Goal: Task Accomplishment & Management: Manage account settings

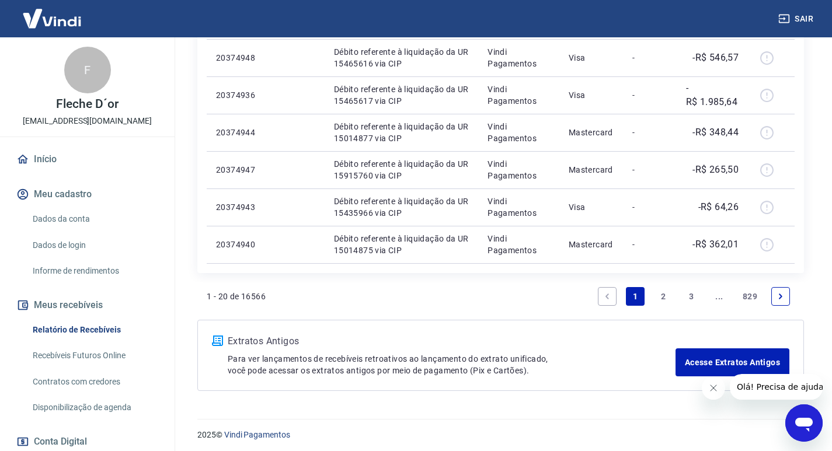
scroll to position [822, 0]
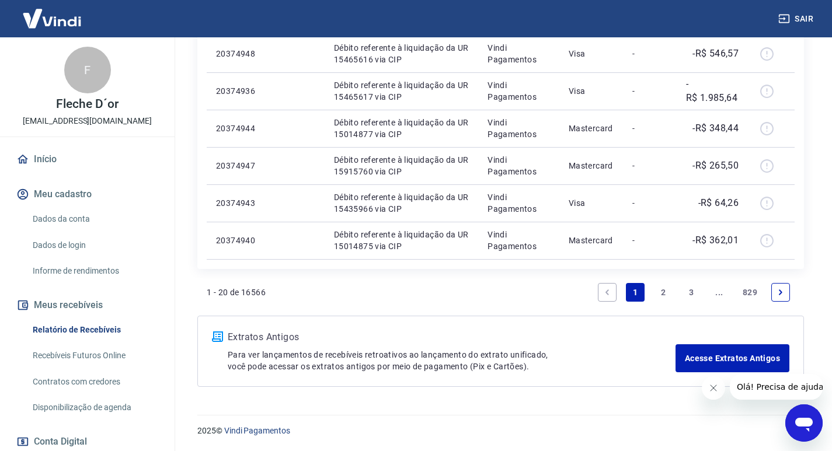
click at [798, 412] on div "Abrir janela de mensagens" at bounding box center [803, 423] width 35 height 35
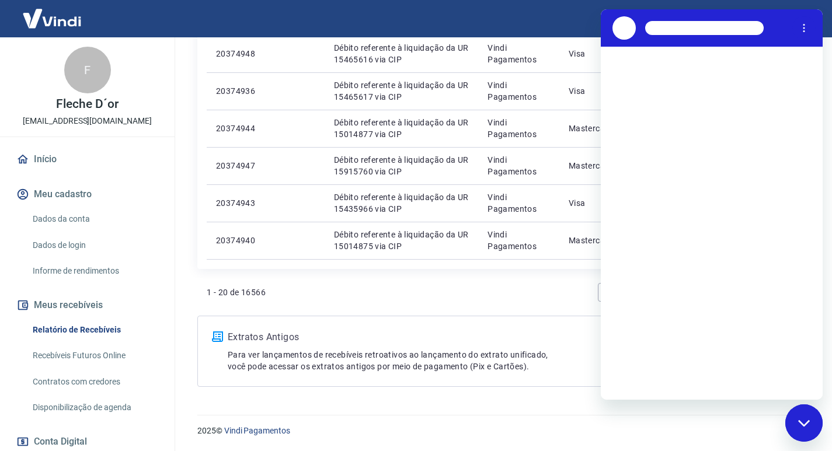
scroll to position [0, 0]
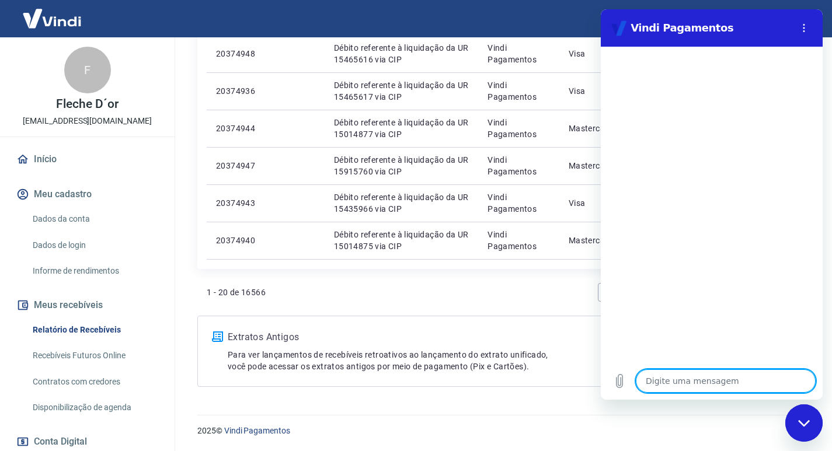
type textarea "o"
type textarea "x"
type textarea "oi"
type textarea "x"
click at [796, 429] on div "Fechar janela de mensagens" at bounding box center [803, 423] width 35 height 35
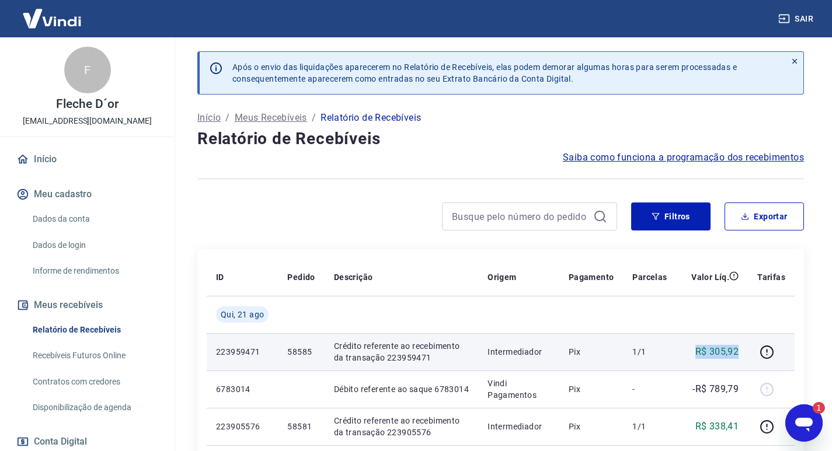
drag, startPoint x: 695, startPoint y: 351, endPoint x: 741, endPoint y: 354, distance: 46.2
click at [741, 354] on td "R$ 305,92" at bounding box center [713, 351] width 72 height 37
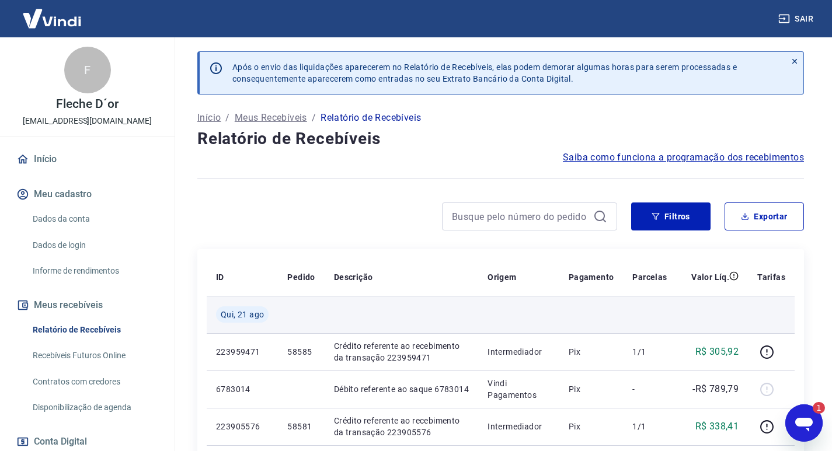
click at [729, 304] on td at bounding box center [713, 314] width 72 height 37
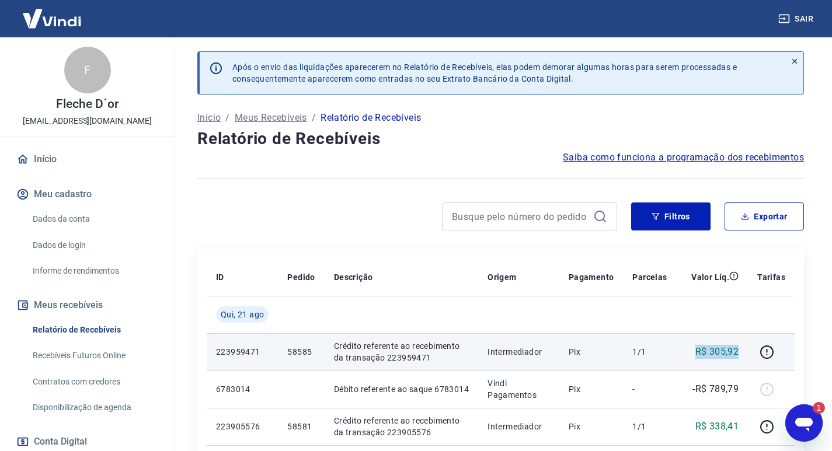
drag, startPoint x: 742, startPoint y: 354, endPoint x: 696, endPoint y: 354, distance: 46.1
click at [696, 354] on td "R$ 305,92" at bounding box center [713, 351] width 72 height 37
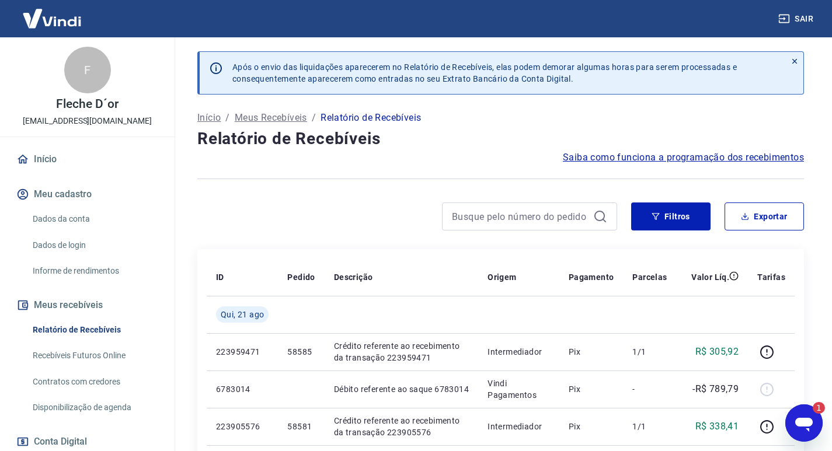
type textarea "x"
click at [671, 221] on button "Filtros" at bounding box center [670, 217] width 79 height 28
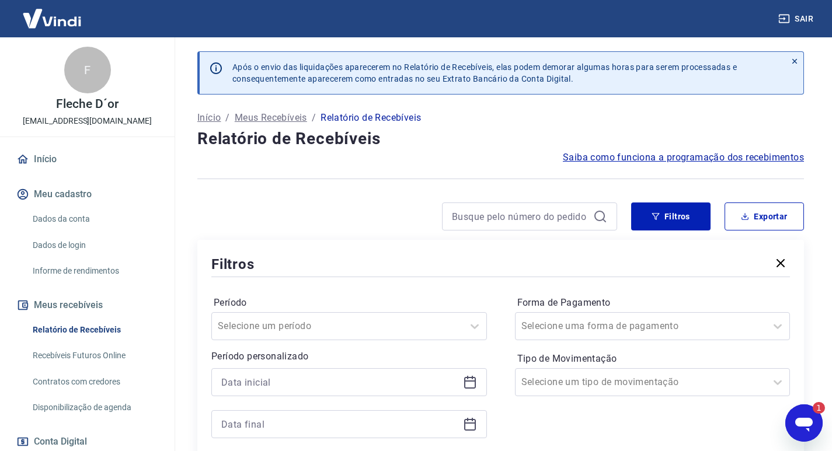
click at [464, 375] on div at bounding box center [349, 382] width 276 height 28
click at [464, 375] on icon at bounding box center [470, 382] width 14 height 14
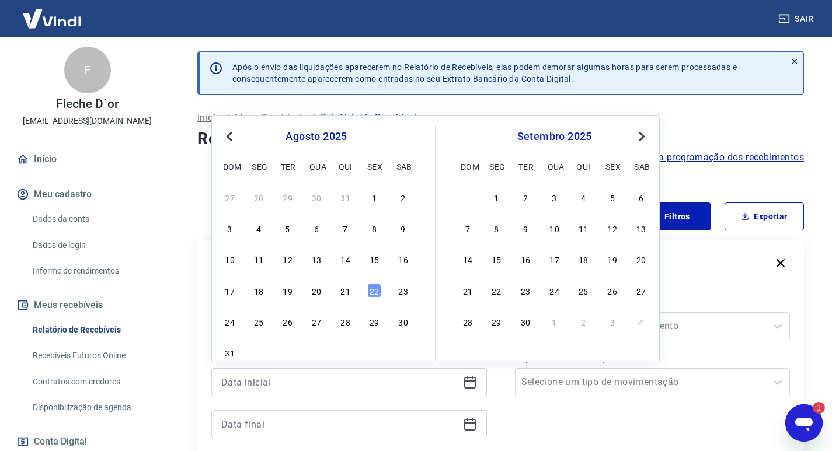
click at [307, 228] on div "3 4 5 6 7 8 9" at bounding box center [316, 228] width 190 height 17
click at [313, 228] on div "6" at bounding box center [316, 228] width 14 height 14
click at [285, 260] on div "Filtros" at bounding box center [500, 264] width 579 height 20
type input "[DATE]"
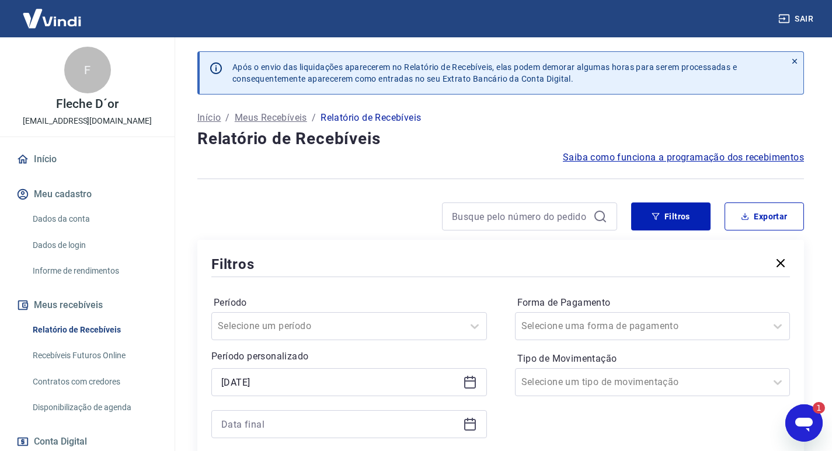
scroll to position [58, 0]
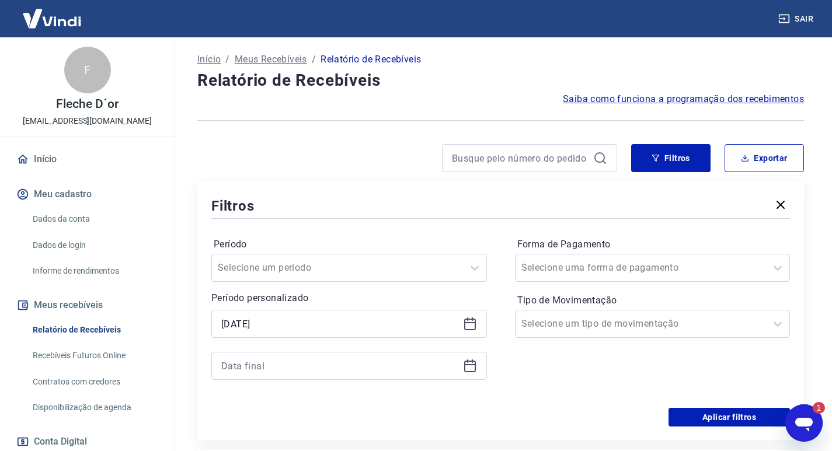
click at [471, 367] on icon at bounding box center [470, 366] width 14 height 14
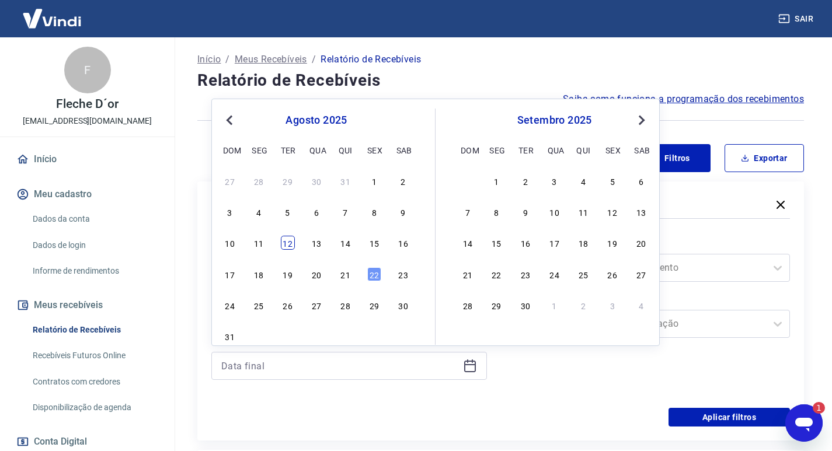
click at [287, 245] on div "12" at bounding box center [288, 243] width 14 height 14
type input "[DATE]"
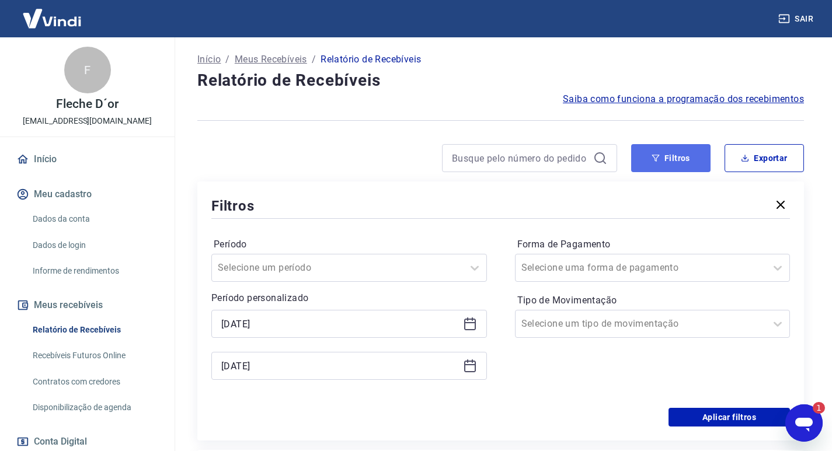
click at [677, 156] on button "Filtros" at bounding box center [670, 158] width 79 height 28
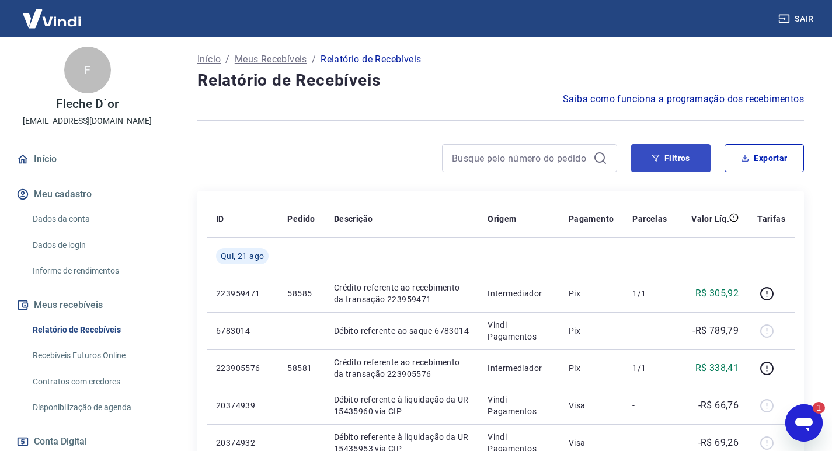
drag, startPoint x: 674, startPoint y: 173, endPoint x: 677, endPoint y: 158, distance: 15.4
click at [674, 172] on div "Filtros Exportar" at bounding box center [500, 162] width 607 height 37
click at [677, 158] on button "Filtros" at bounding box center [670, 158] width 79 height 28
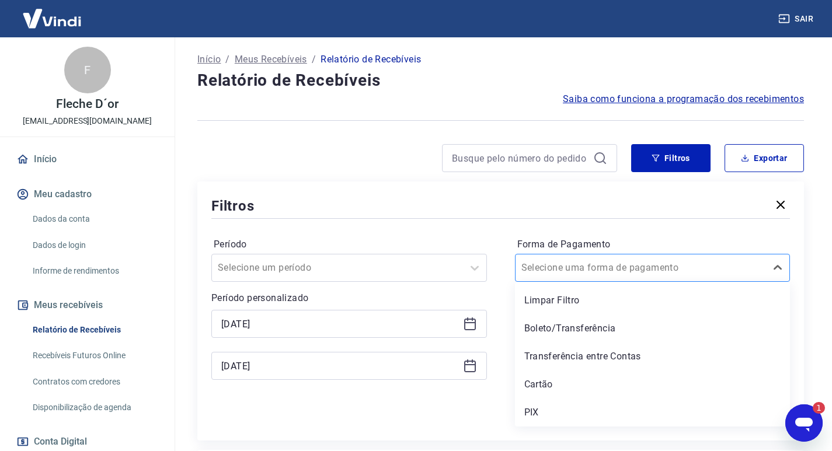
click at [646, 262] on div at bounding box center [640, 268] width 239 height 16
click at [547, 384] on div "Cartão" at bounding box center [653, 384] width 276 height 23
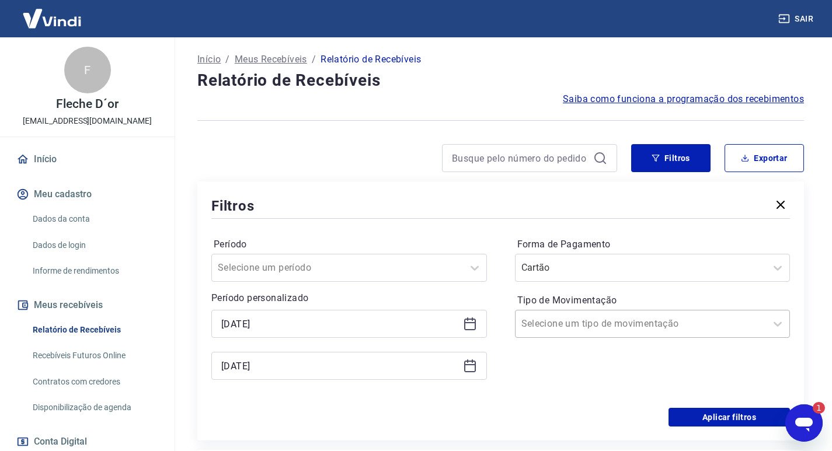
click at [604, 326] on input "Tipo de Movimentação" at bounding box center [580, 324] width 118 height 14
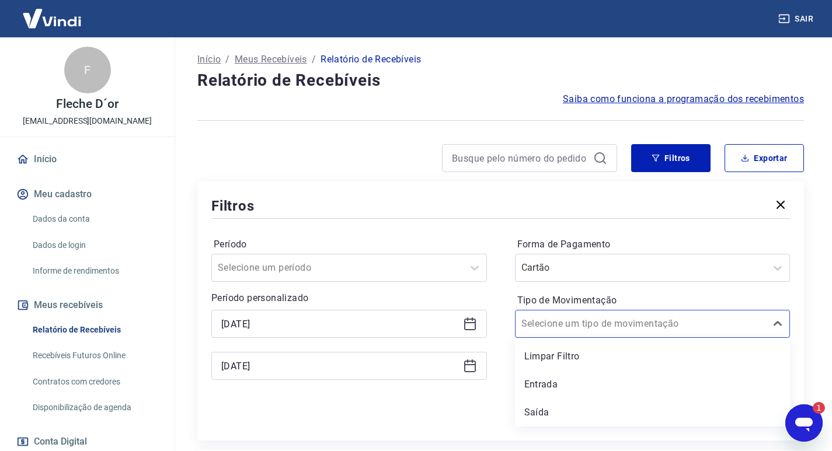
click at [578, 294] on label "Tipo de Movimentação" at bounding box center [652, 301] width 271 height 14
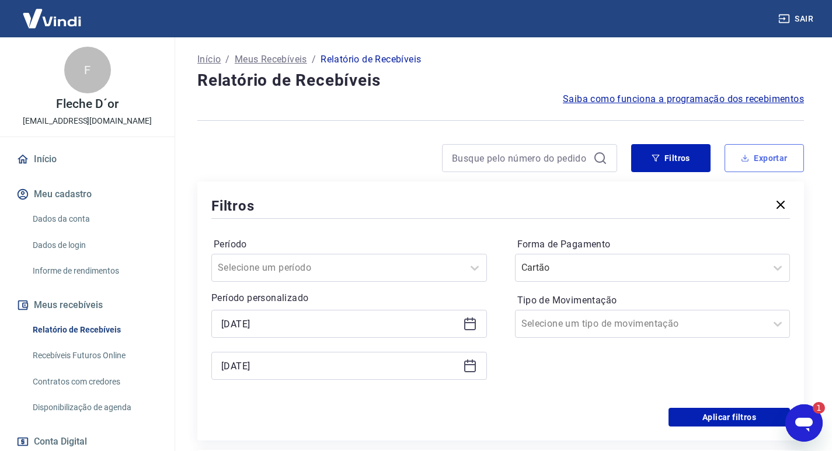
click at [750, 165] on button "Exportar" at bounding box center [764, 158] width 79 height 28
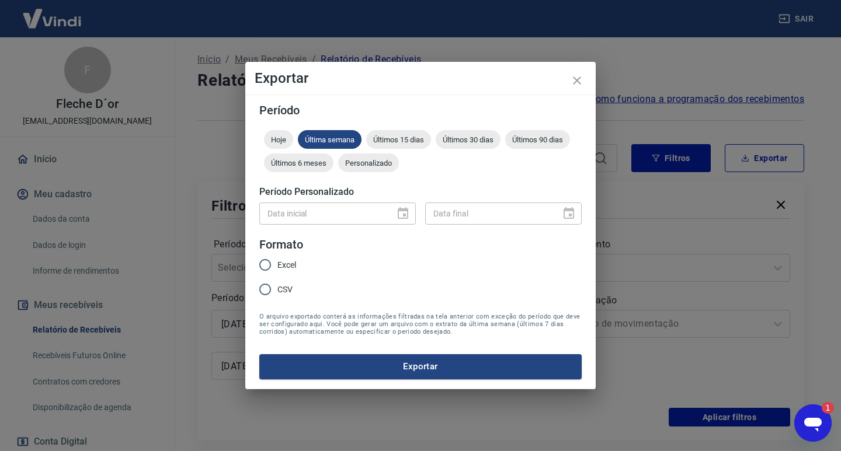
click at [300, 266] on div "Excel CSV" at bounding box center [282, 278] width 46 height 51
click at [282, 263] on span "Excel" at bounding box center [286, 265] width 19 height 12
click at [277, 263] on input "Excel" at bounding box center [265, 265] width 25 height 25
radio input "true"
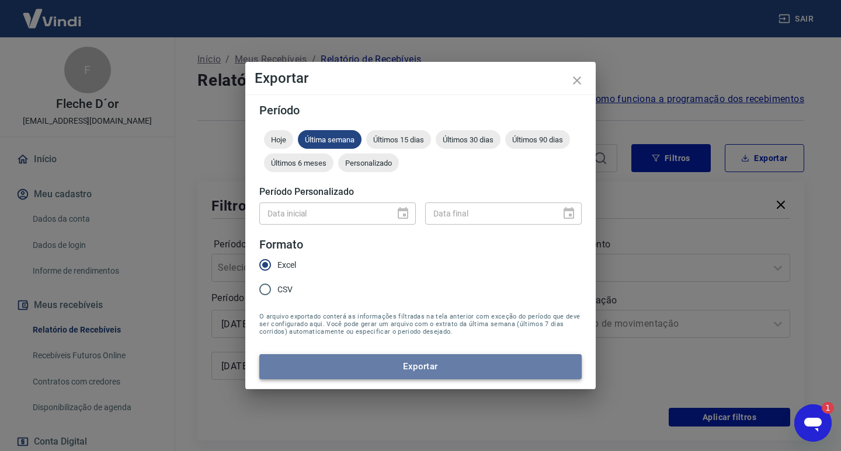
click at [417, 357] on button "Exportar" at bounding box center [420, 366] width 322 height 25
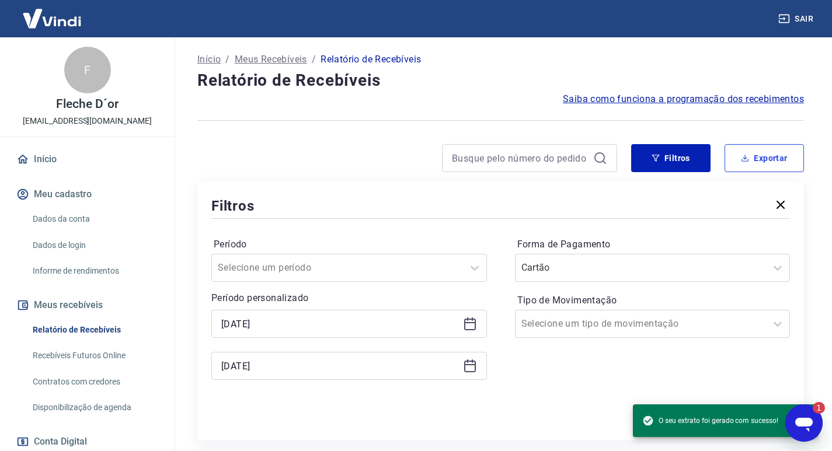
scroll to position [234, 0]
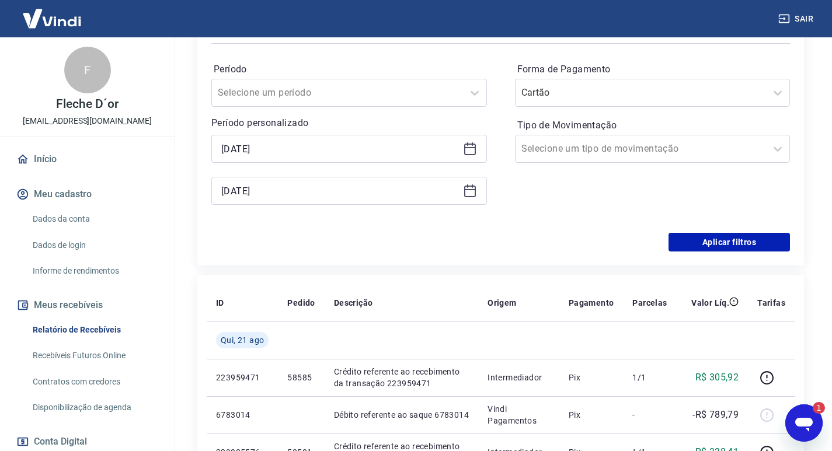
click at [467, 192] on icon at bounding box center [470, 191] width 14 height 14
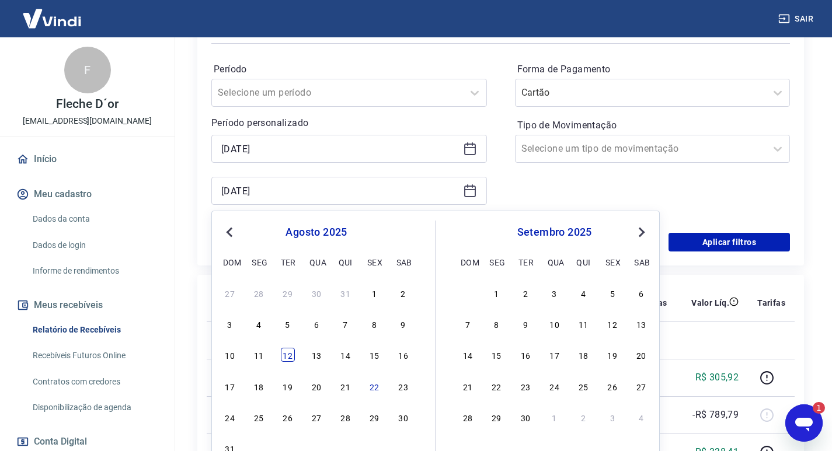
click at [288, 353] on div "12" at bounding box center [288, 355] width 14 height 14
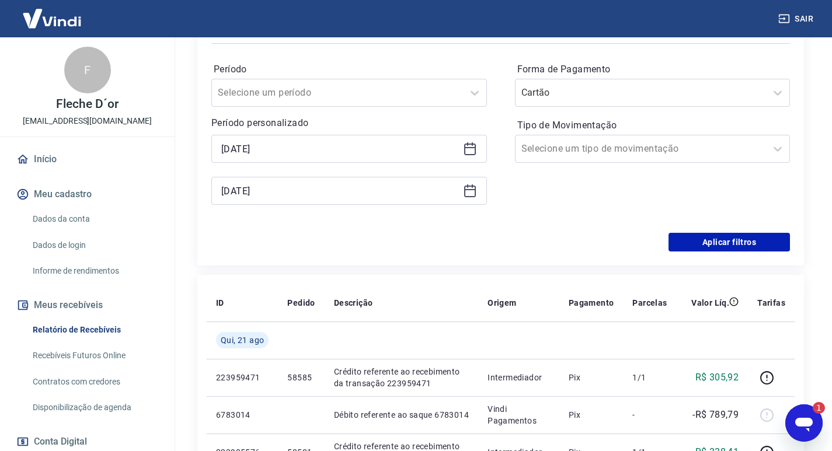
click at [471, 148] on icon at bounding box center [470, 147] width 12 height 1
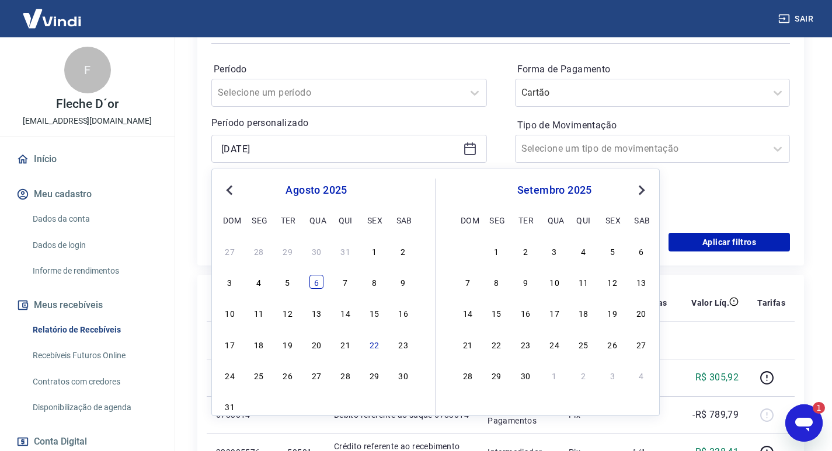
click at [317, 280] on div "6" at bounding box center [316, 282] width 14 height 14
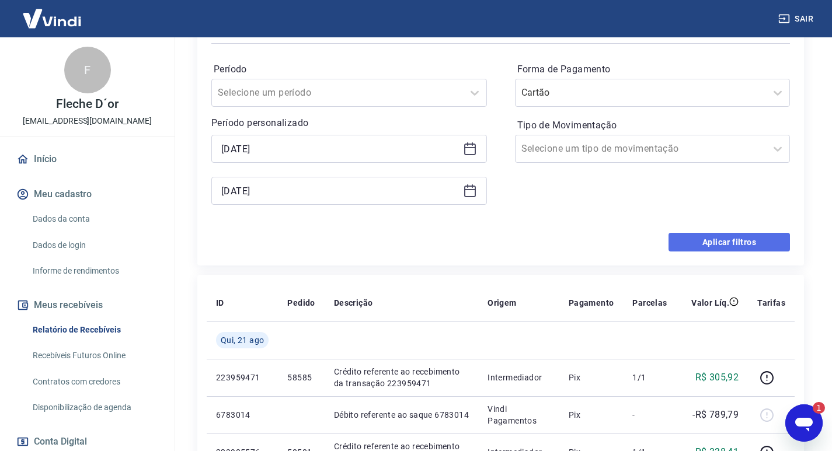
click at [681, 243] on button "Aplicar filtros" at bounding box center [729, 242] width 121 height 19
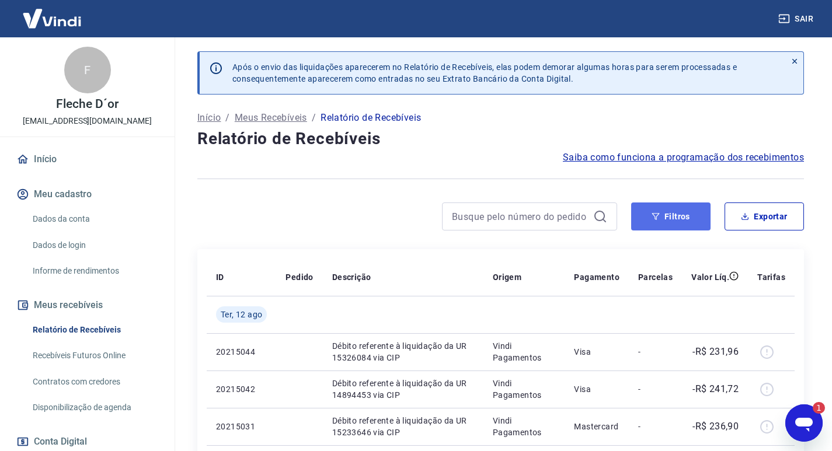
click at [659, 219] on icon "button" at bounding box center [656, 217] width 8 height 8
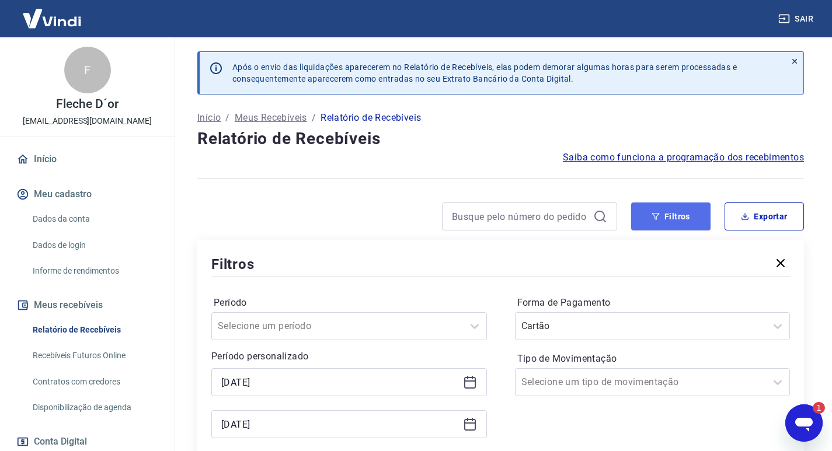
click at [659, 219] on icon "button" at bounding box center [656, 217] width 8 height 8
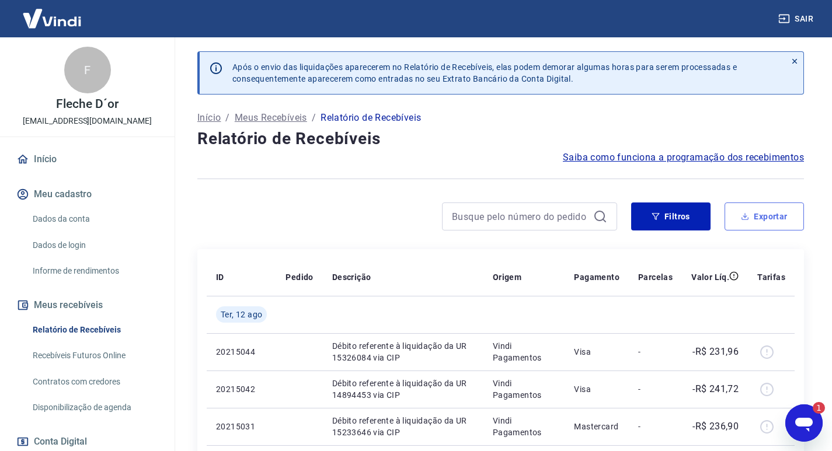
click at [747, 224] on button "Exportar" at bounding box center [764, 217] width 79 height 28
type input "[DATE]"
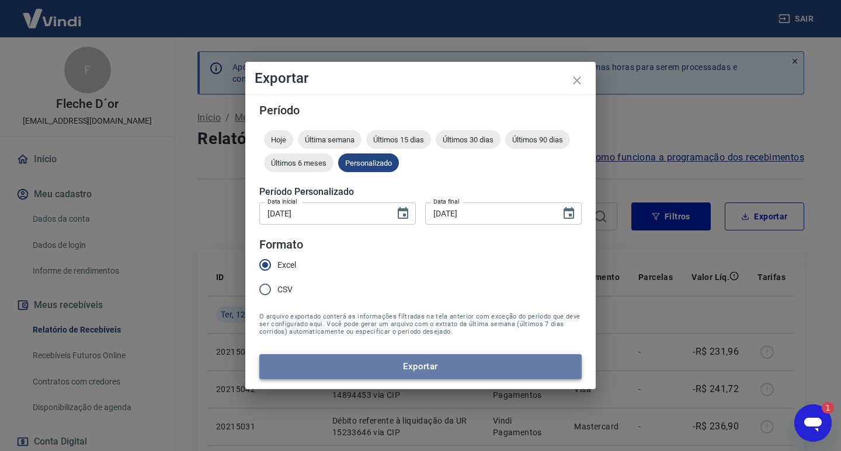
click at [409, 369] on button "Exportar" at bounding box center [420, 366] width 322 height 25
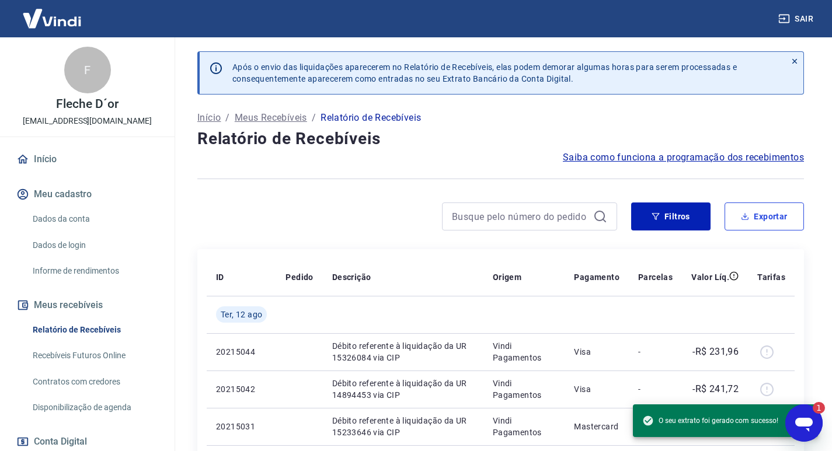
type textarea "x"
click at [657, 211] on button "Filtros" at bounding box center [670, 217] width 79 height 28
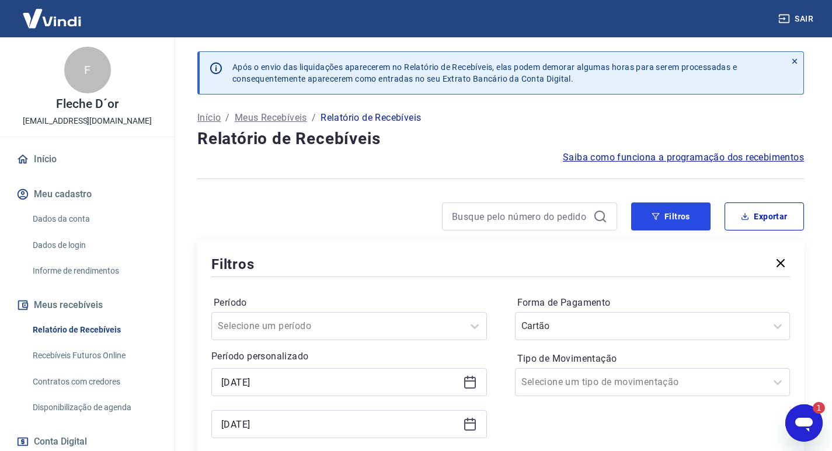
scroll to position [175, 0]
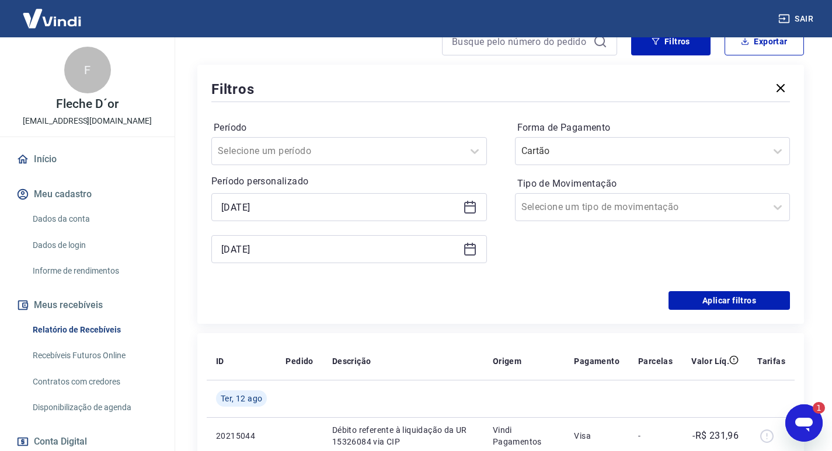
click at [467, 213] on icon at bounding box center [470, 208] width 12 height 12
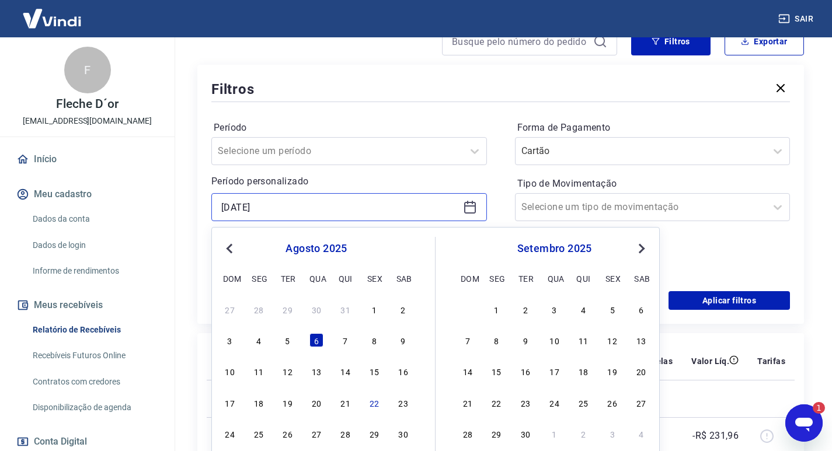
scroll to position [234, 0]
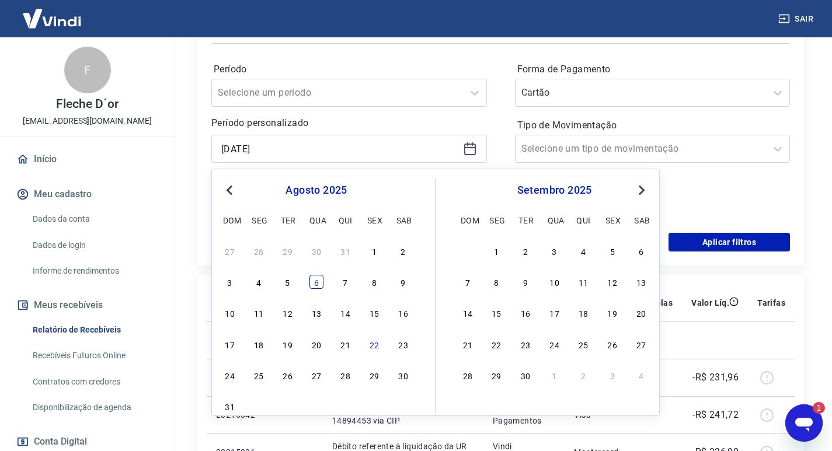
click at [321, 281] on div "6" at bounding box center [316, 282] width 14 height 14
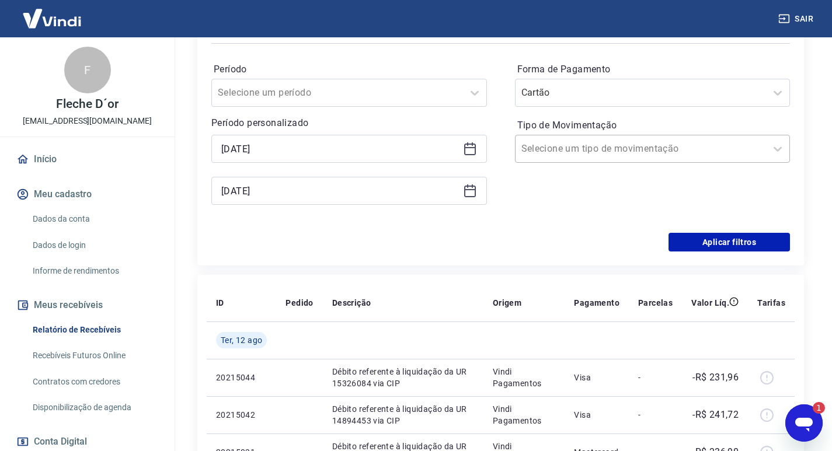
click at [599, 148] on input "Tipo de Movimentação" at bounding box center [580, 149] width 118 height 14
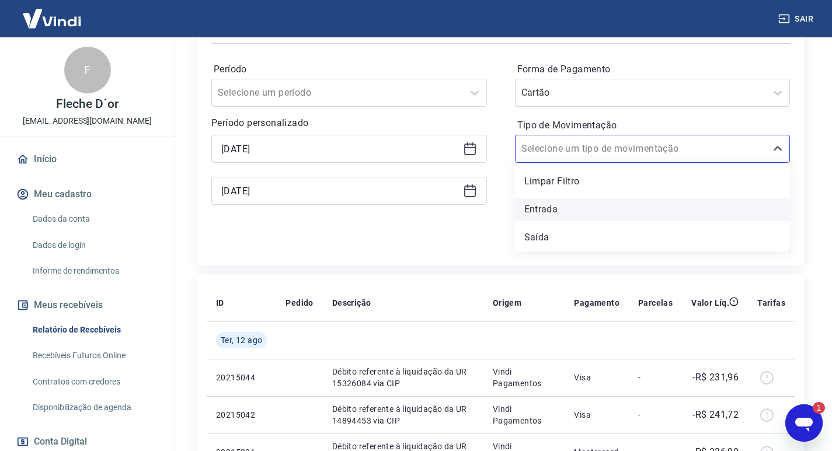
click at [543, 213] on div "Entrada" at bounding box center [653, 209] width 276 height 23
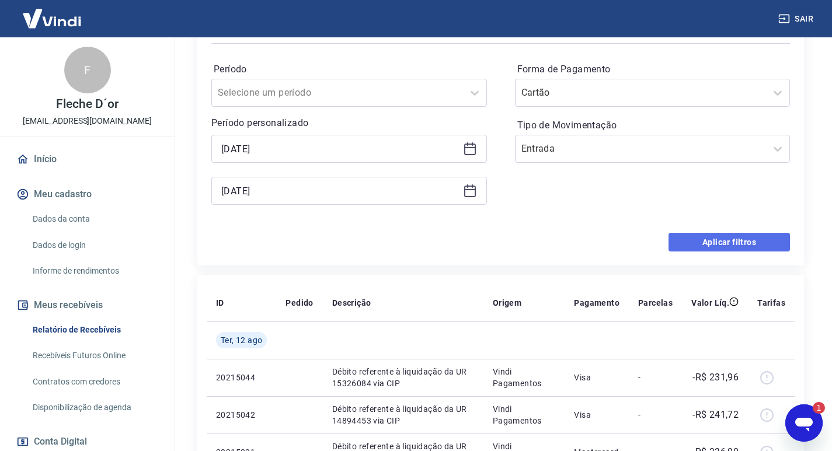
click at [723, 239] on button "Aplicar filtros" at bounding box center [729, 242] width 121 height 19
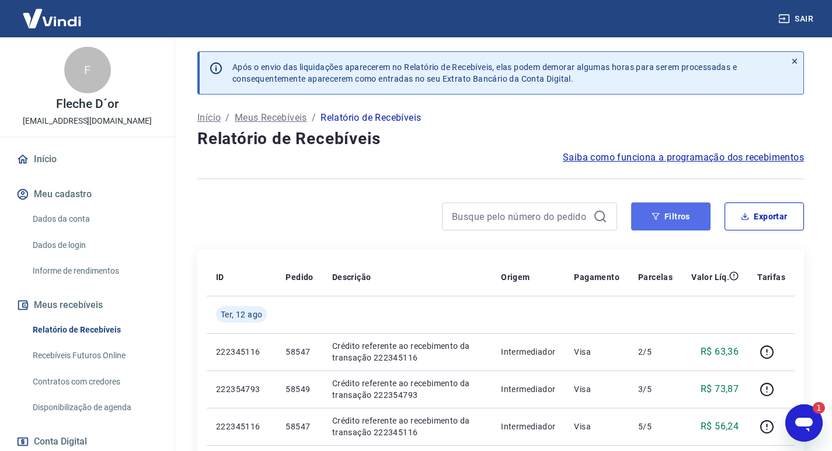
click at [677, 222] on button "Filtros" at bounding box center [670, 217] width 79 height 28
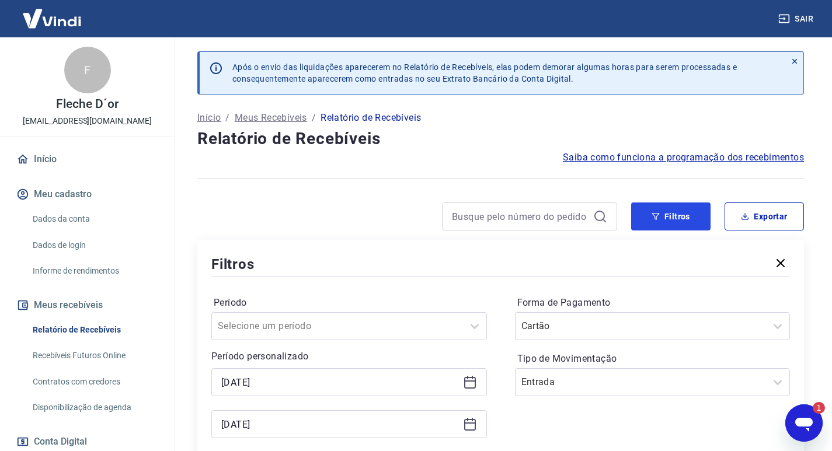
scroll to position [117, 0]
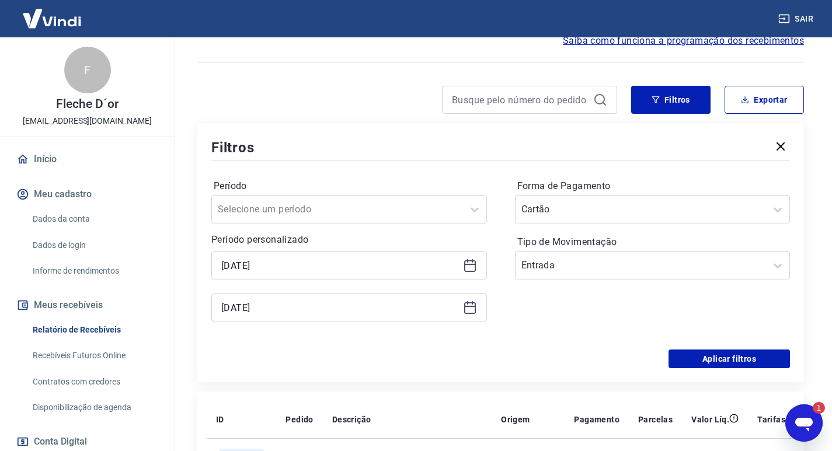
click at [470, 302] on icon at bounding box center [470, 308] width 12 height 12
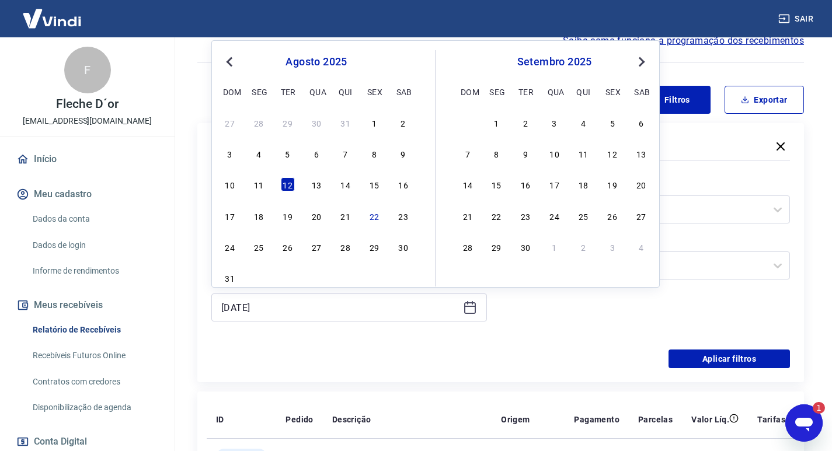
click at [343, 162] on div "27 28 29 30 31 1 2 3 4 5 6 7 8 9 10 11 12 13 14 15 16 17 18 19 20 21 22 23 24 2…" at bounding box center [316, 200] width 190 height 173
click at [343, 156] on div "7" at bounding box center [346, 154] width 14 height 14
type input "[DATE]"
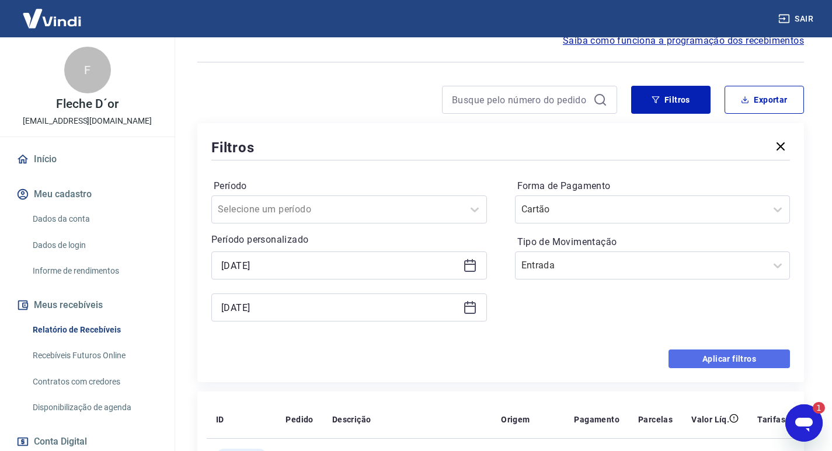
click at [739, 354] on button "Aplicar filtros" at bounding box center [729, 359] width 121 height 19
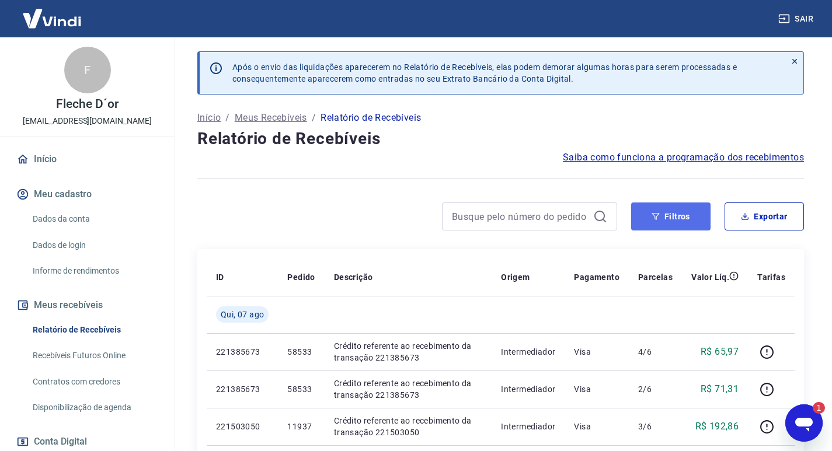
click at [678, 225] on button "Filtros" at bounding box center [670, 217] width 79 height 28
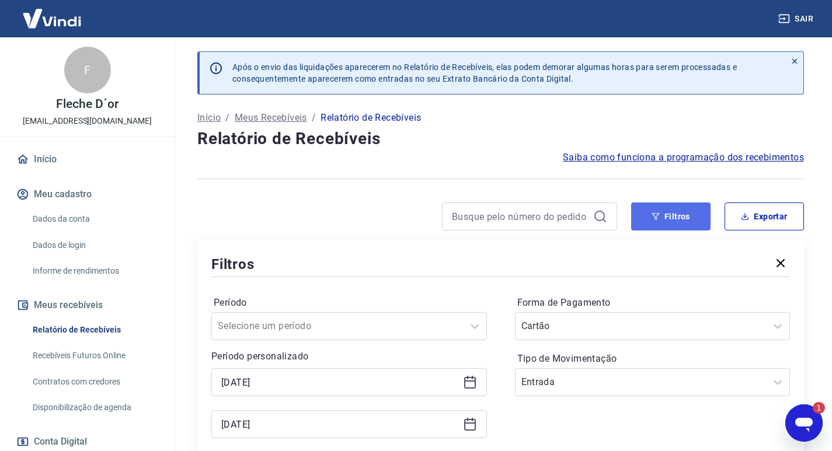
click at [678, 225] on button "Filtros" at bounding box center [670, 217] width 79 height 28
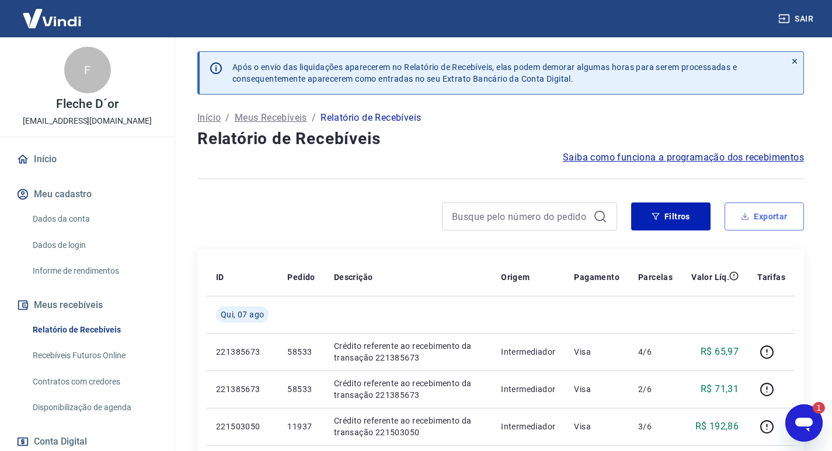
click at [772, 220] on button "Exportar" at bounding box center [764, 217] width 79 height 28
type input "[DATE]"
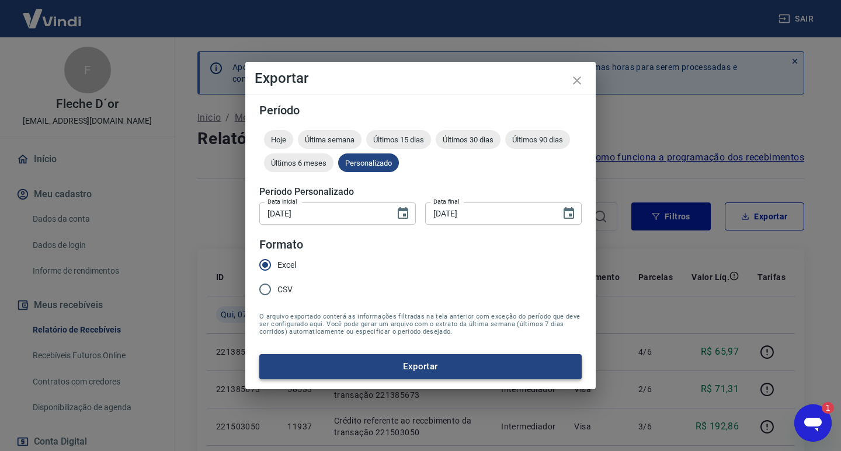
click at [426, 362] on button "Exportar" at bounding box center [420, 366] width 322 height 25
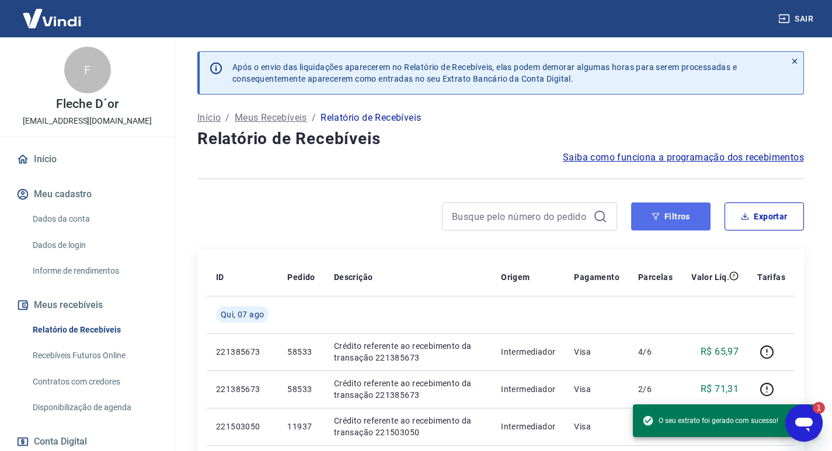
click at [697, 220] on button "Filtros" at bounding box center [670, 217] width 79 height 28
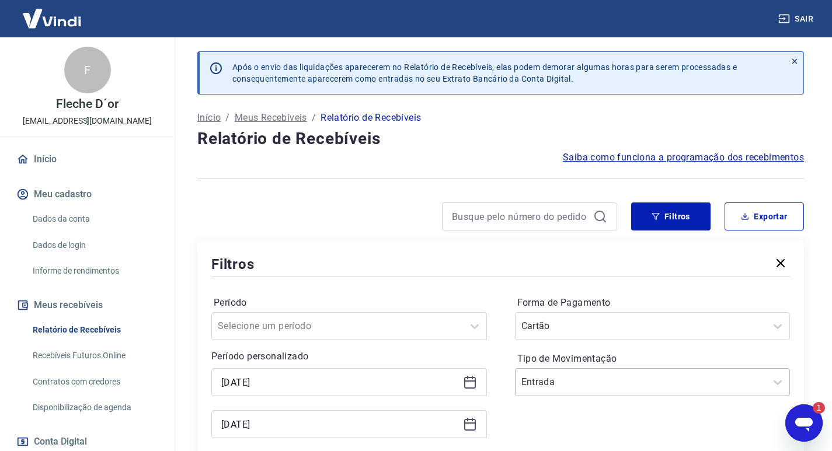
click at [605, 372] on div "Entrada" at bounding box center [653, 382] width 276 height 28
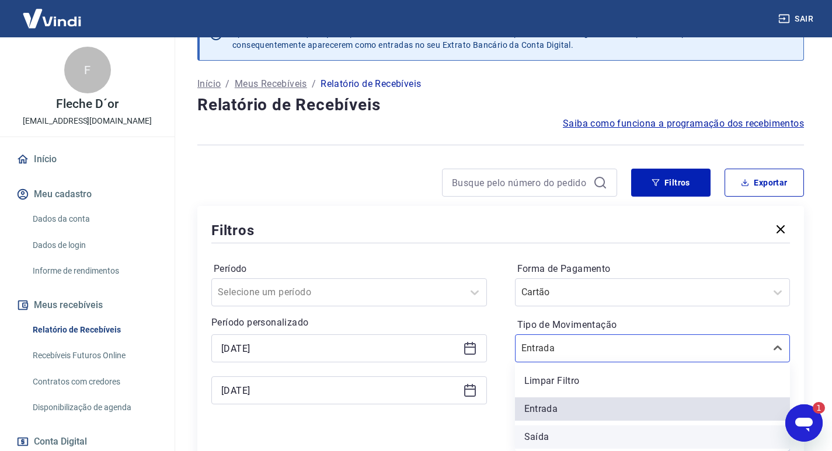
click at [545, 429] on div "Saída" at bounding box center [653, 437] width 276 height 23
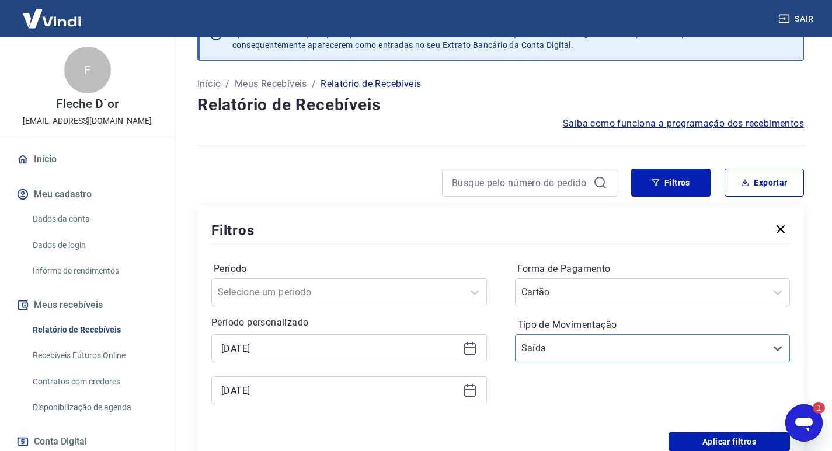
scroll to position [209, 0]
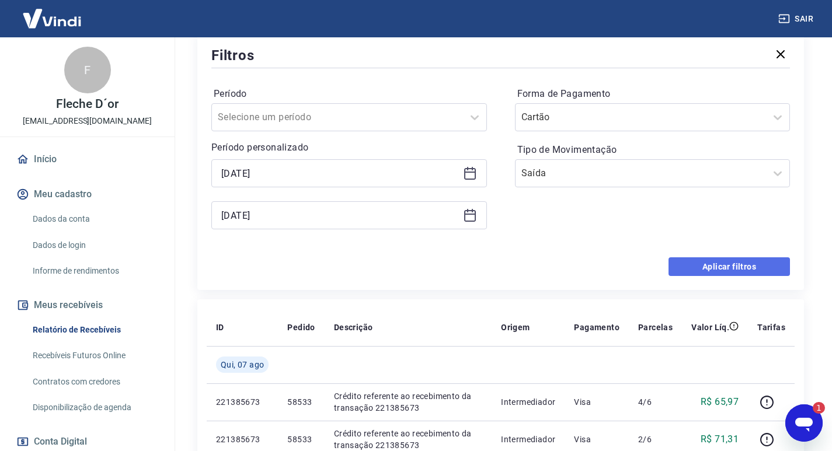
click at [744, 270] on button "Aplicar filtros" at bounding box center [729, 266] width 121 height 19
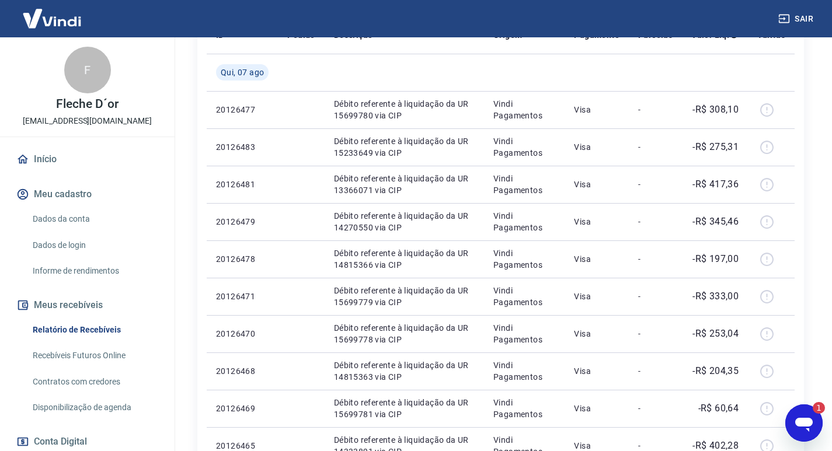
scroll to position [9, 0]
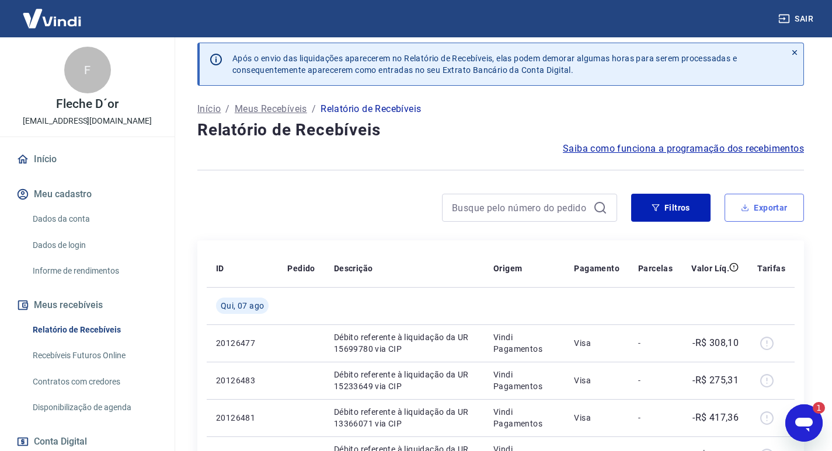
click at [774, 206] on button "Exportar" at bounding box center [764, 208] width 79 height 28
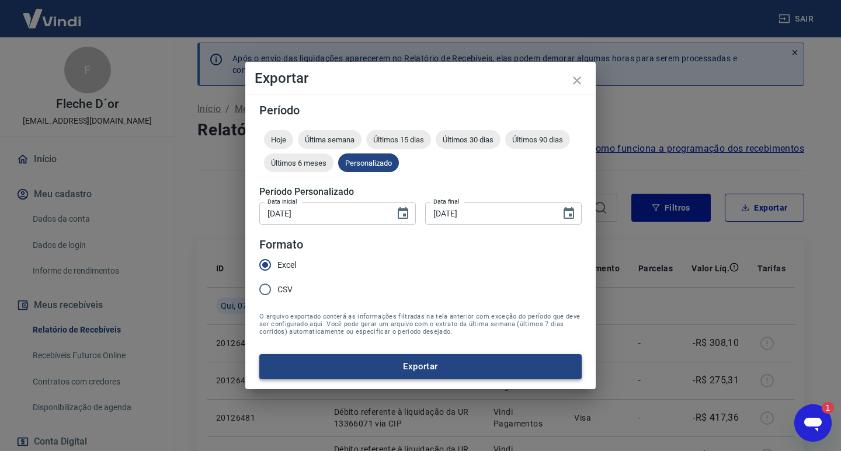
click at [456, 371] on button "Exportar" at bounding box center [420, 366] width 322 height 25
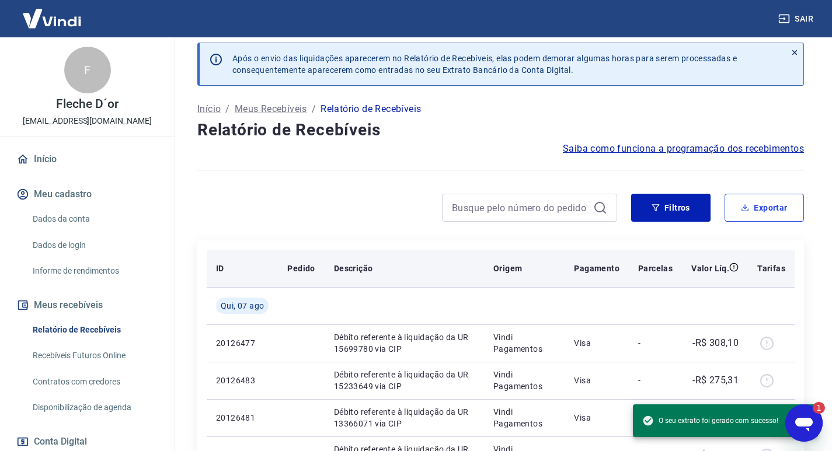
type textarea "x"
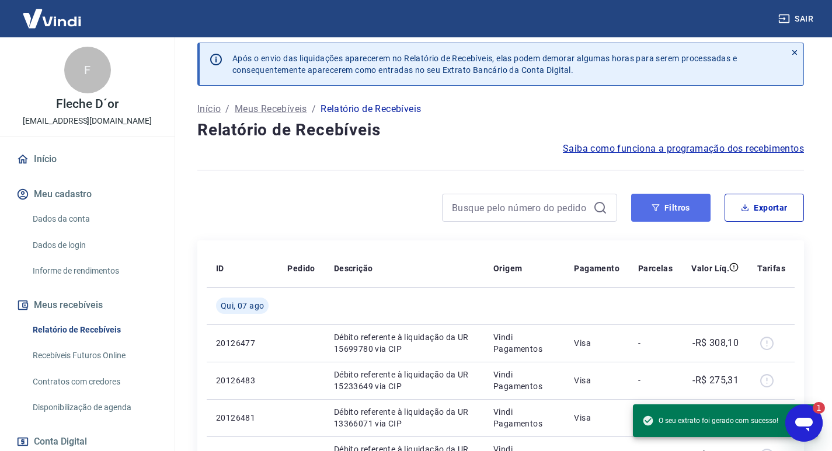
click at [662, 213] on button "Filtros" at bounding box center [670, 208] width 79 height 28
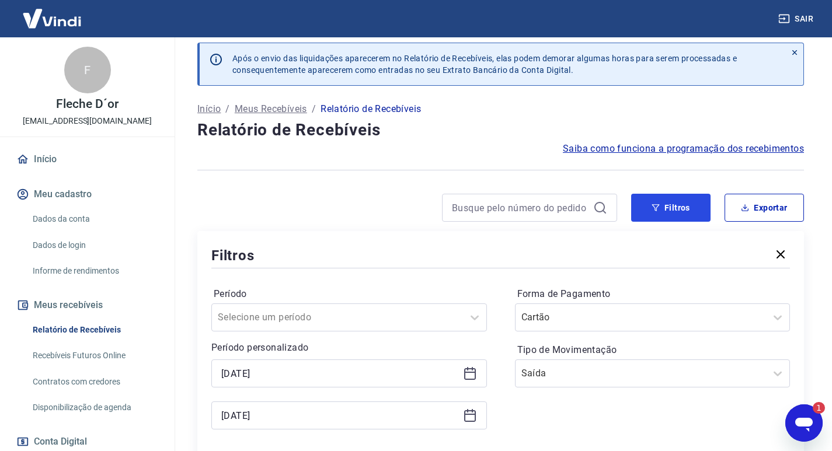
scroll to position [184, 0]
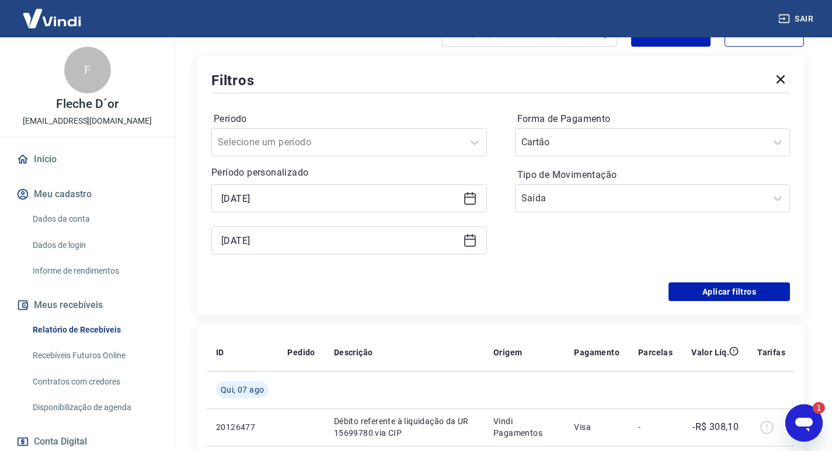
click at [472, 241] on icon at bounding box center [470, 241] width 14 height 14
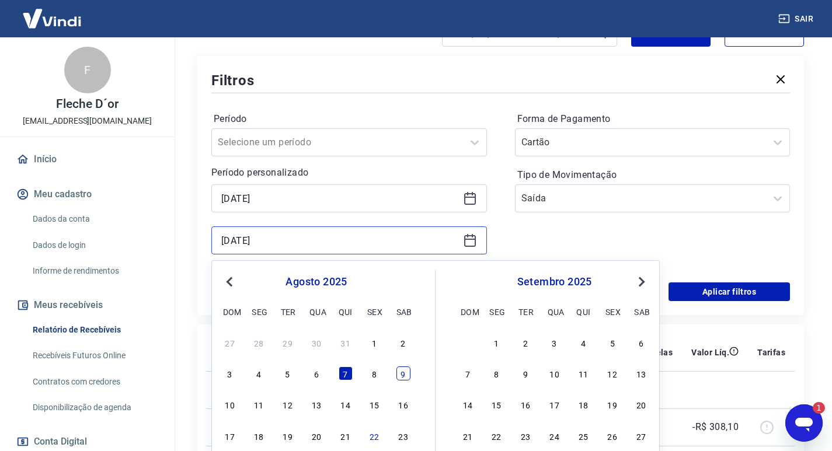
scroll to position [242, 0]
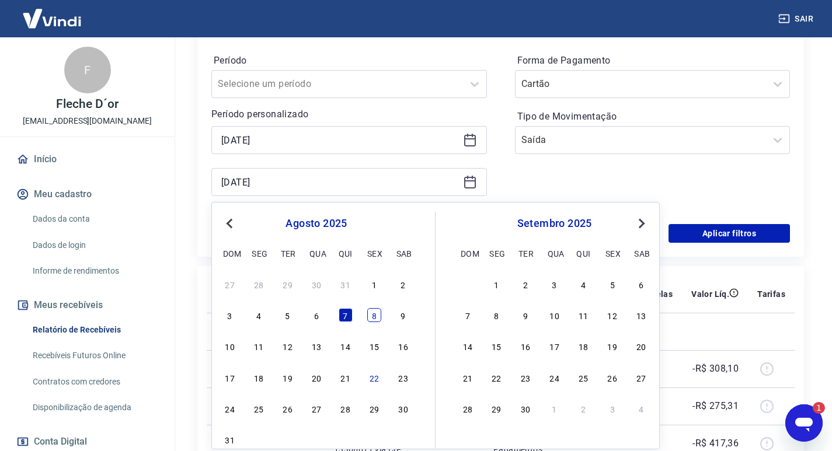
click at [371, 316] on div "8" at bounding box center [374, 315] width 14 height 14
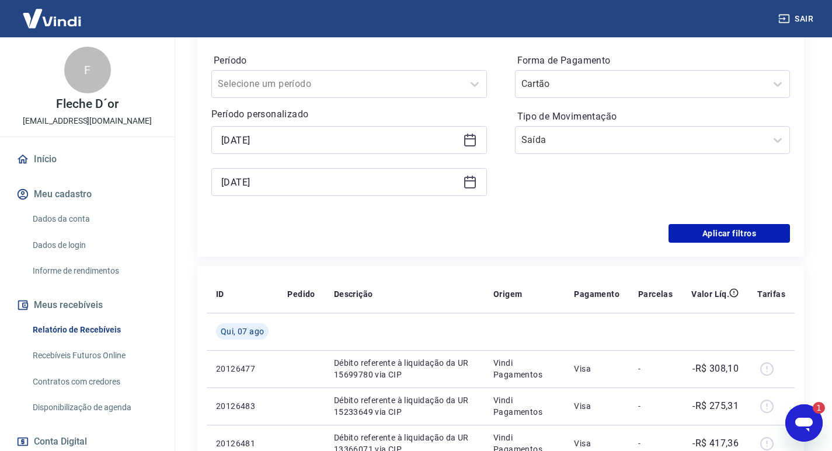
click at [487, 185] on div "Período Selecione um período Período personalizado [DATE] Selected date: [DATE]…" at bounding box center [500, 130] width 579 height 187
click at [474, 183] on icon at bounding box center [470, 182] width 14 height 14
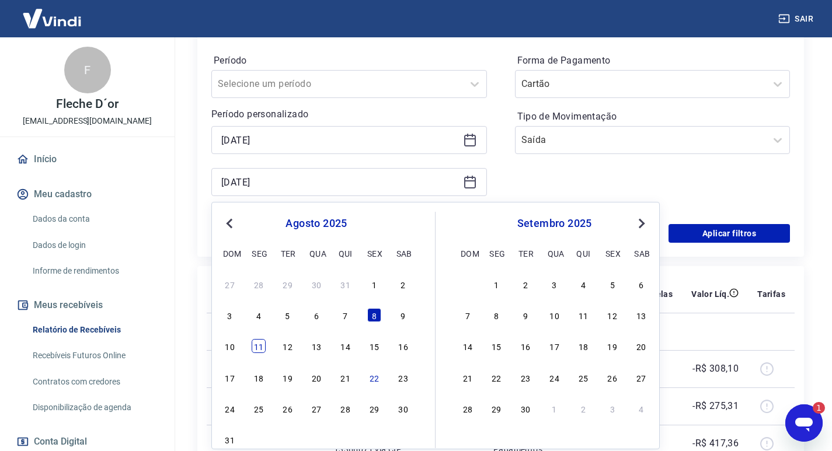
click at [257, 344] on div "11" at bounding box center [259, 346] width 14 height 14
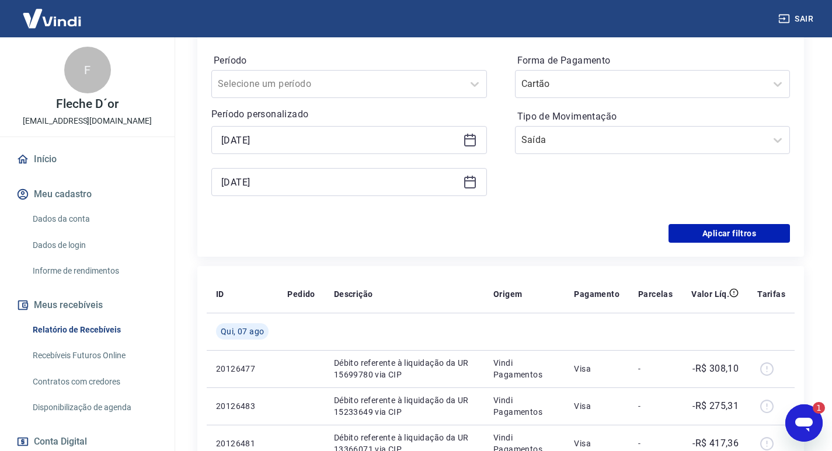
click at [480, 185] on div "[DATE]" at bounding box center [349, 182] width 276 height 28
click at [473, 183] on icon at bounding box center [470, 182] width 14 height 14
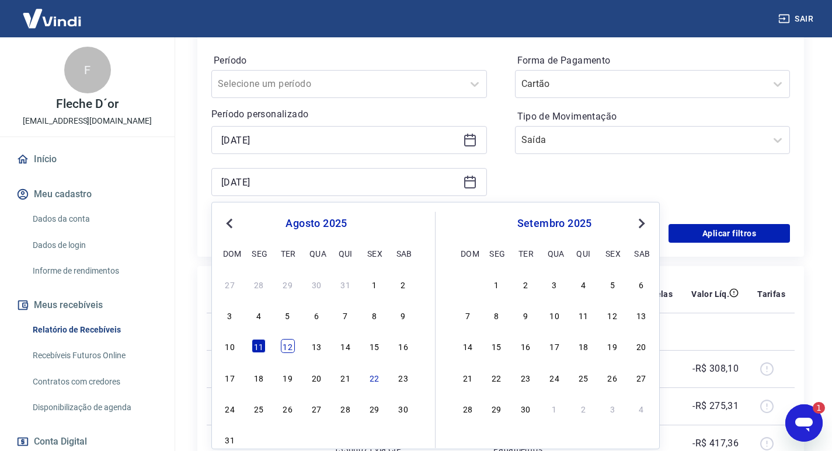
click at [290, 351] on div "12" at bounding box center [288, 346] width 14 height 14
type input "[DATE]"
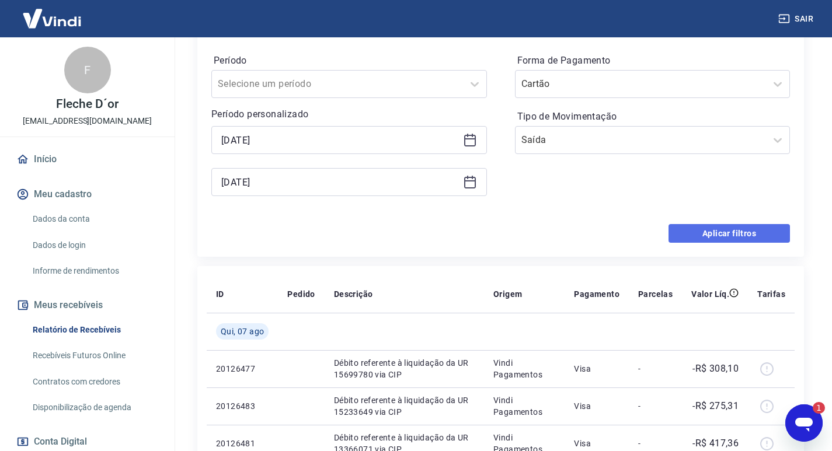
click at [728, 236] on button "Aplicar filtros" at bounding box center [729, 233] width 121 height 19
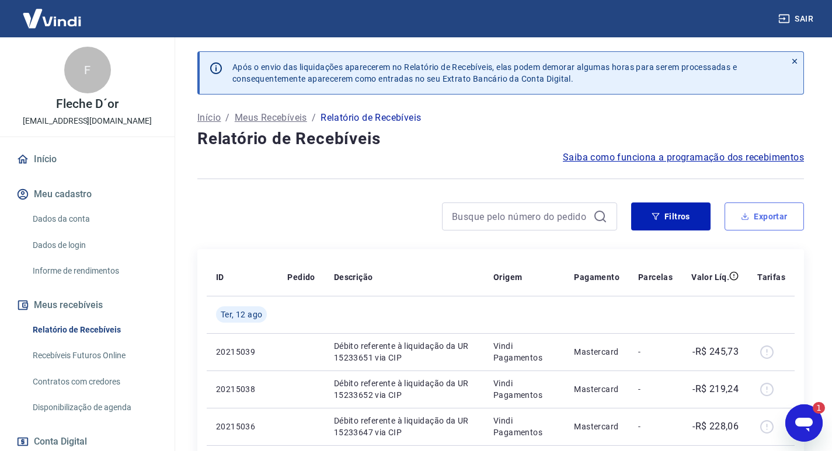
click at [764, 218] on button "Exportar" at bounding box center [764, 217] width 79 height 28
type input "[DATE]"
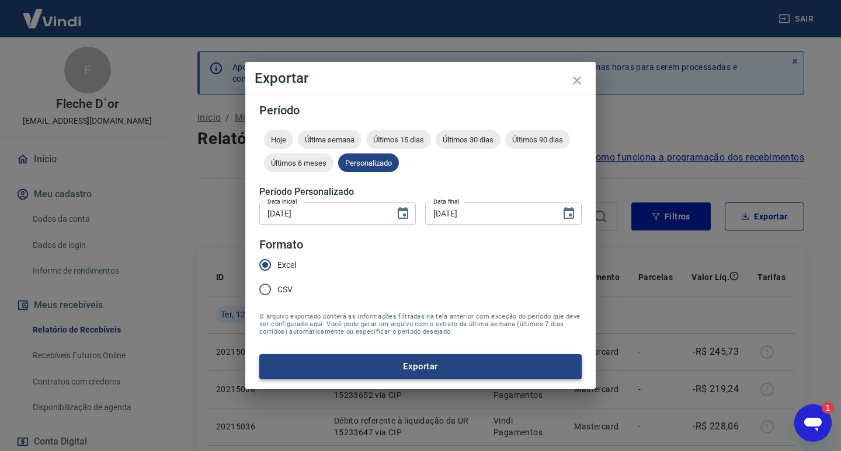
click at [393, 378] on button "Exportar" at bounding box center [420, 366] width 322 height 25
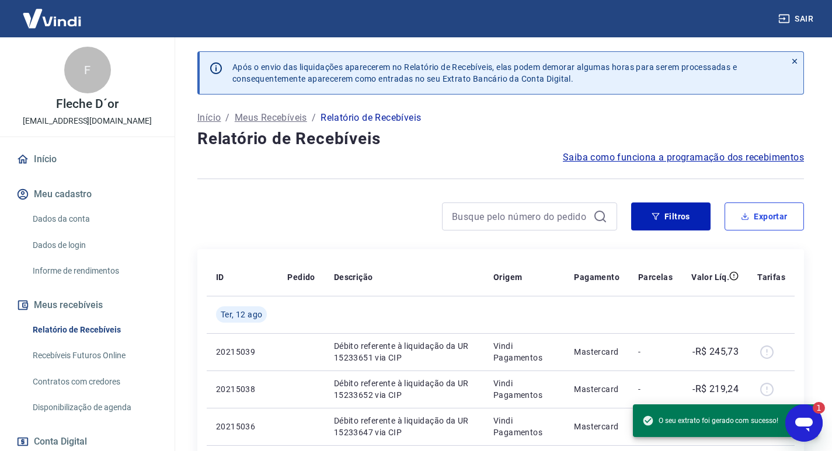
scroll to position [117, 0]
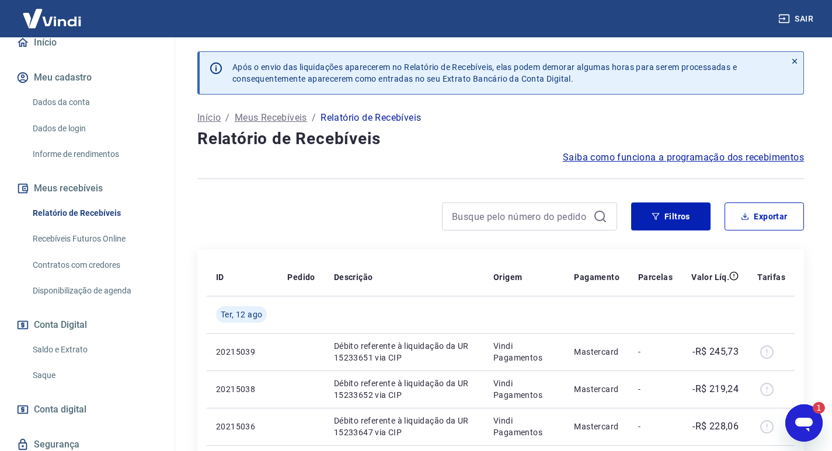
type textarea "x"
click at [657, 223] on button "Filtros" at bounding box center [670, 217] width 79 height 28
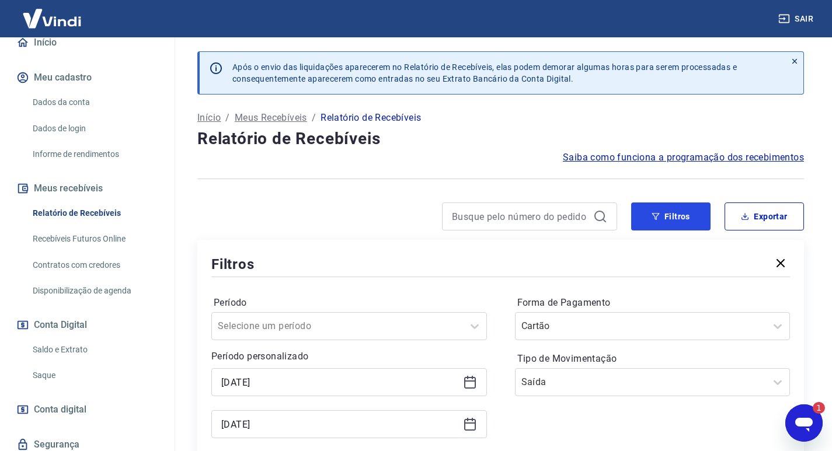
scroll to position [234, 0]
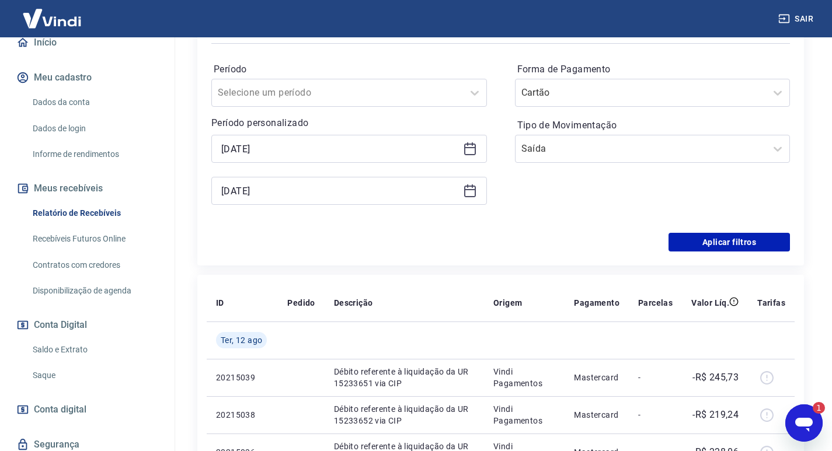
click at [480, 156] on div "[DATE]" at bounding box center [349, 149] width 276 height 28
click at [474, 153] on icon at bounding box center [470, 149] width 14 height 14
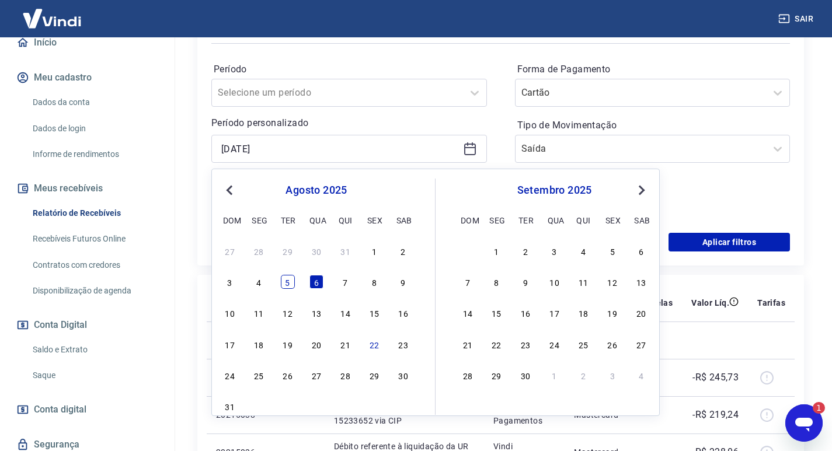
click at [294, 282] on div "5" at bounding box center [288, 282] width 14 height 14
type input "[DATE]"
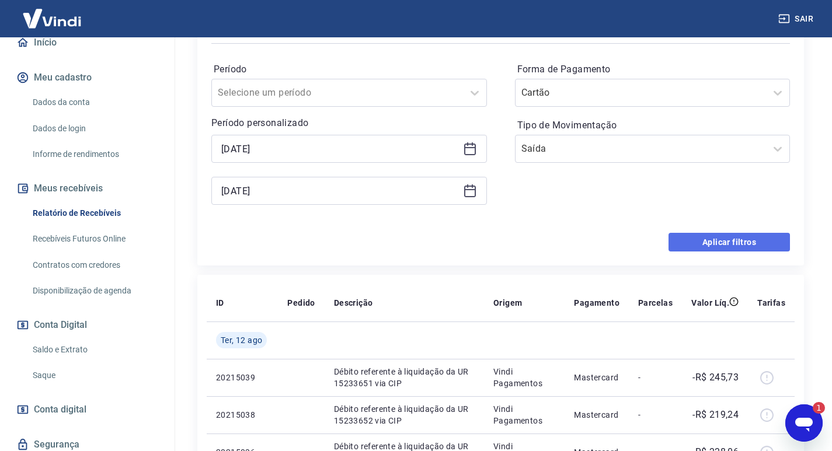
click at [730, 245] on button "Aplicar filtros" at bounding box center [729, 242] width 121 height 19
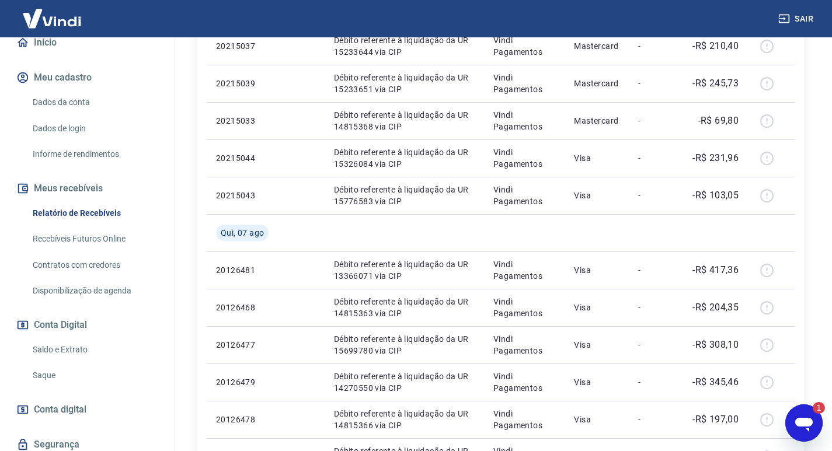
scroll to position [859, 0]
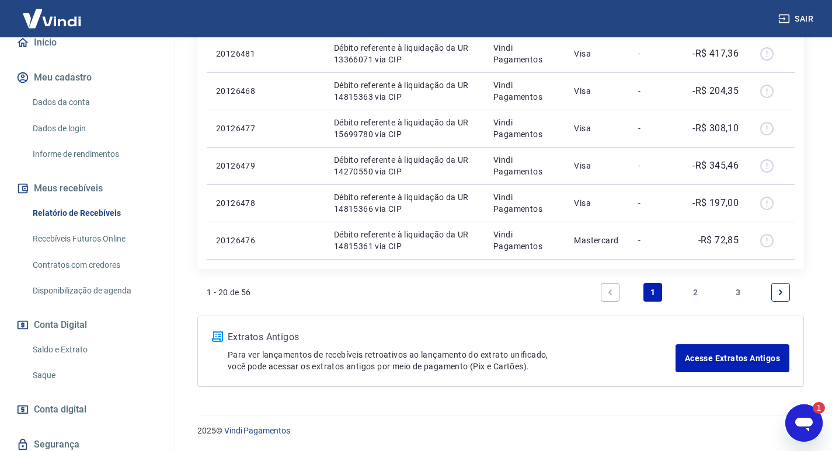
click at [698, 294] on link "2" at bounding box center [695, 292] width 19 height 19
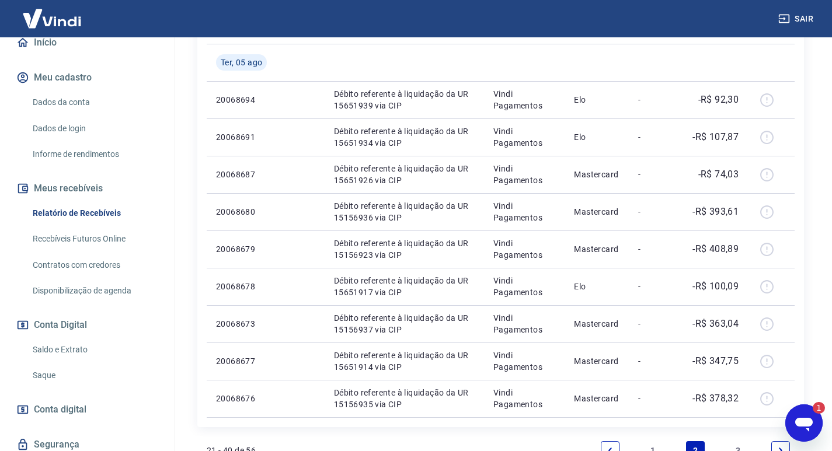
scroll to position [859, 0]
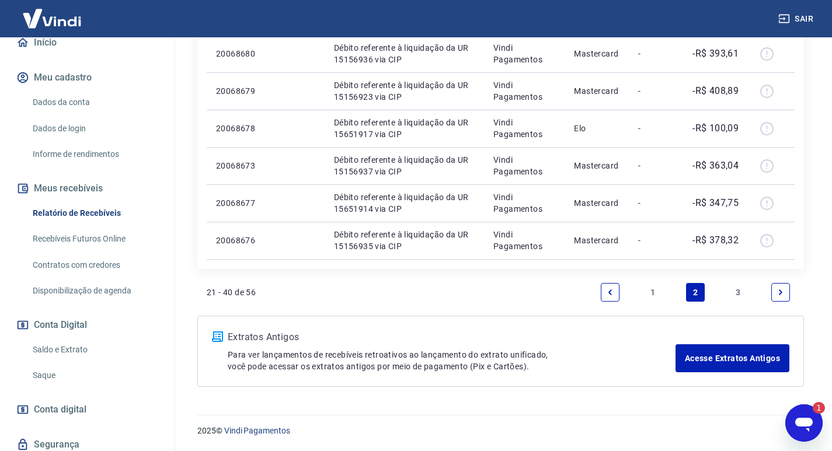
click at [733, 295] on link "3" at bounding box center [738, 292] width 19 height 19
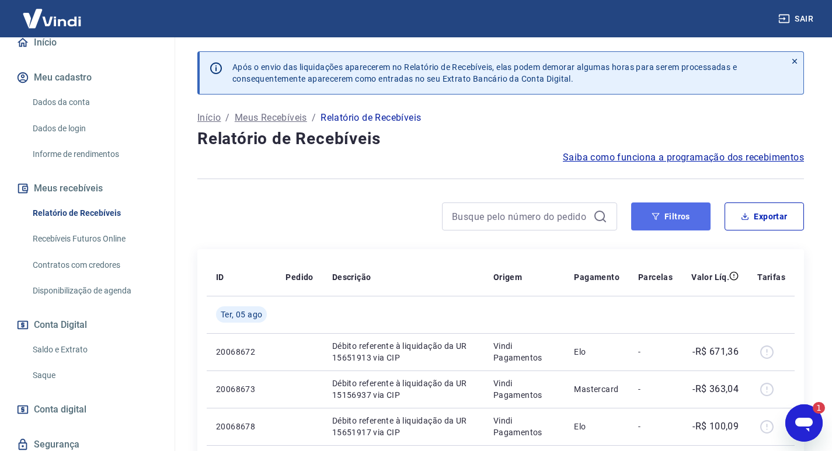
click at [689, 213] on button "Filtros" at bounding box center [670, 217] width 79 height 28
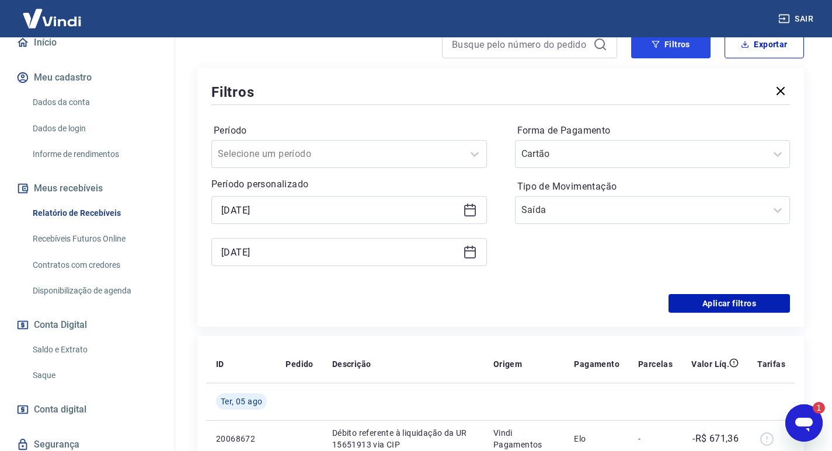
scroll to position [55, 0]
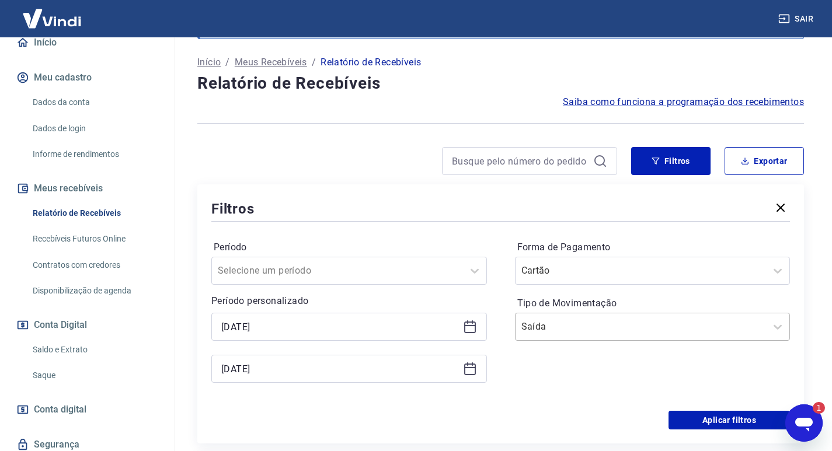
click at [574, 325] on input "Tipo de Movimentação" at bounding box center [580, 327] width 118 height 14
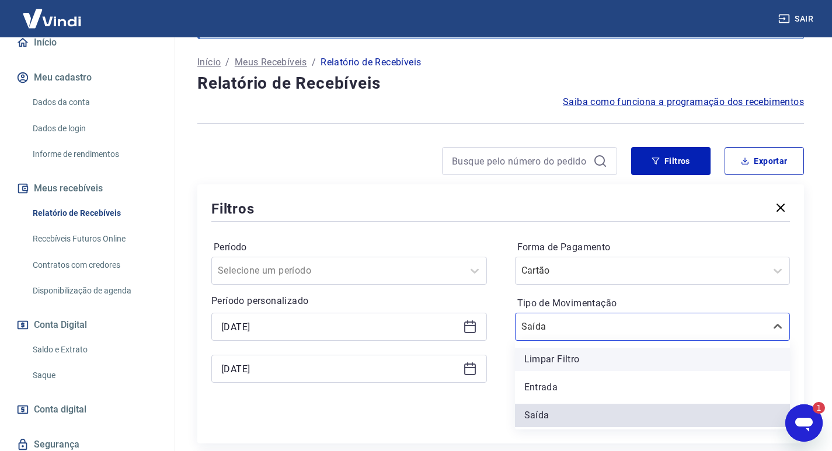
click at [566, 354] on div "Limpar Filtro" at bounding box center [653, 359] width 276 height 23
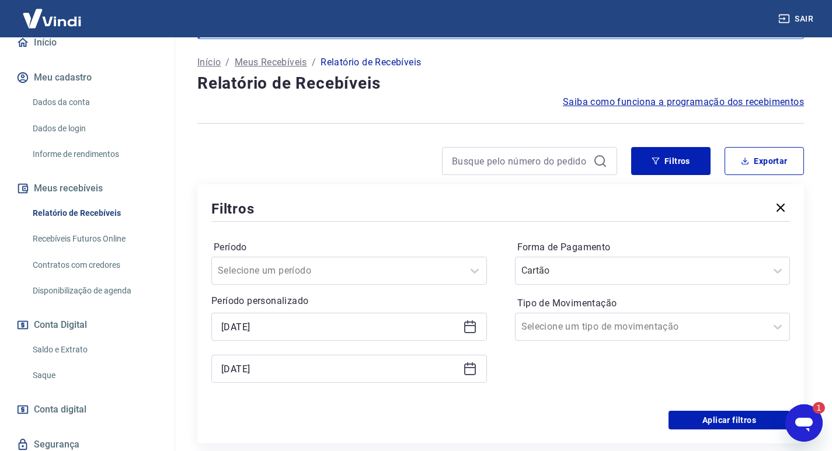
click at [476, 328] on icon at bounding box center [470, 327] width 14 height 14
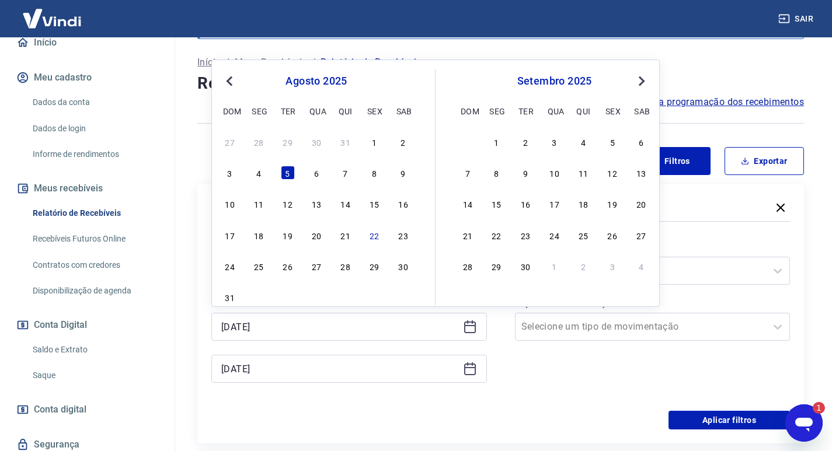
click at [309, 169] on div "3 4 5 6 7 8 9" at bounding box center [316, 173] width 190 height 17
click at [316, 173] on div "6" at bounding box center [316, 173] width 14 height 14
type input "[DATE]"
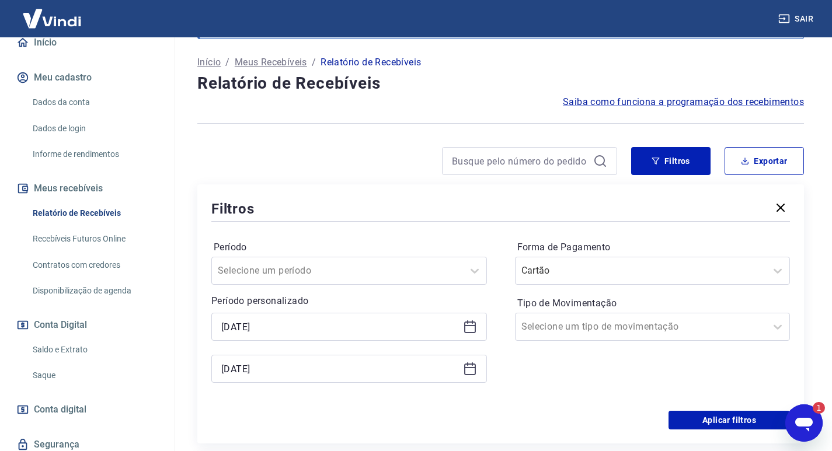
click at [469, 372] on icon at bounding box center [470, 369] width 14 height 14
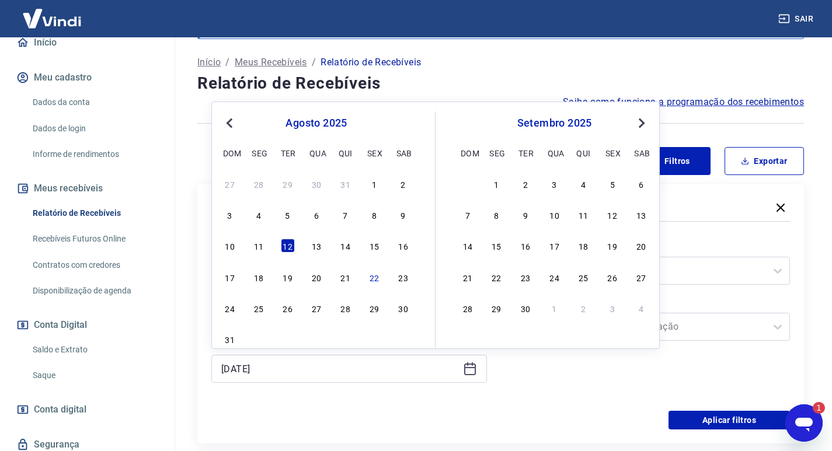
click at [346, 398] on div "Período Selecione um período Período personalizado Selected date: [DATE] [DATE]…" at bounding box center [500, 317] width 579 height 187
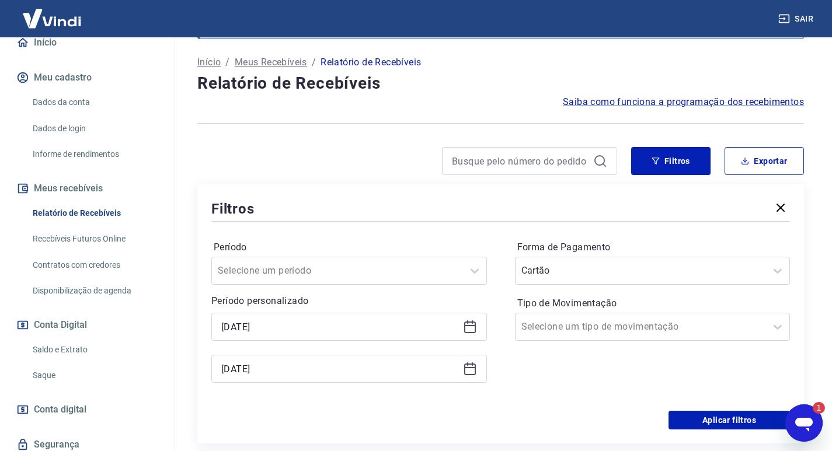
click at [461, 363] on div "[DATE]" at bounding box center [349, 369] width 276 height 28
click at [472, 371] on icon at bounding box center [470, 369] width 14 height 14
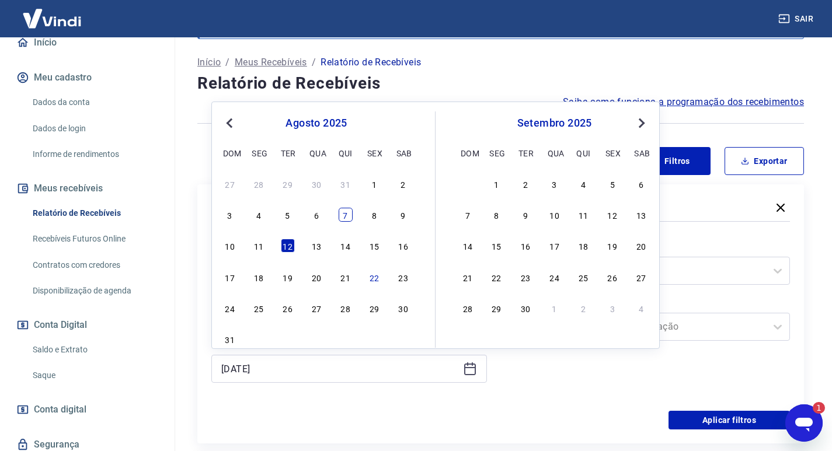
click at [345, 212] on div "7" at bounding box center [346, 215] width 14 height 14
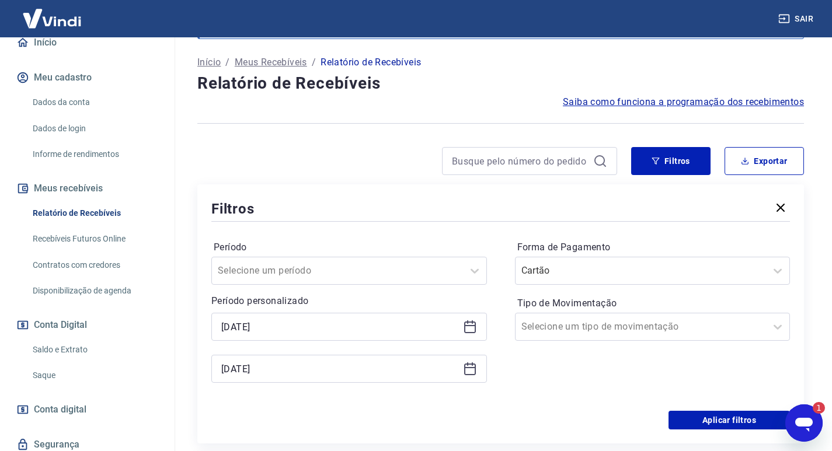
scroll to position [172, 0]
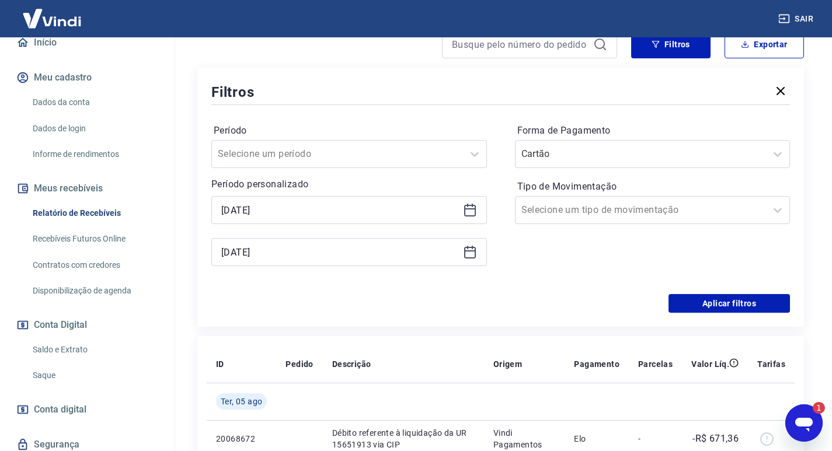
click at [467, 252] on icon at bounding box center [470, 252] width 14 height 14
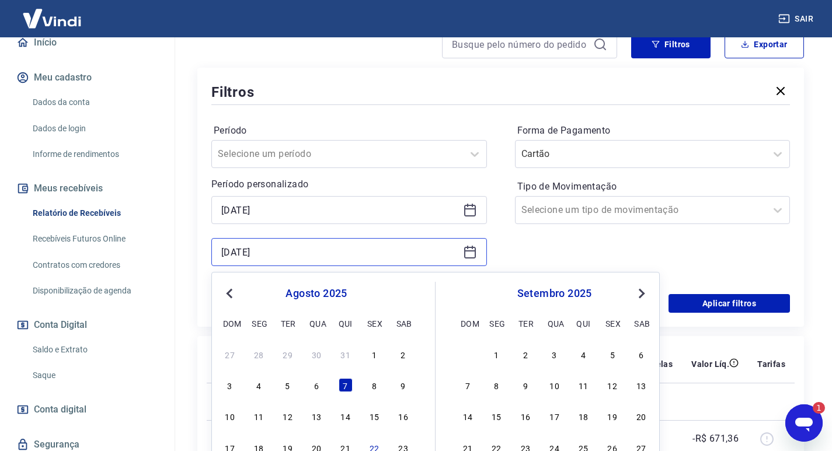
scroll to position [289, 0]
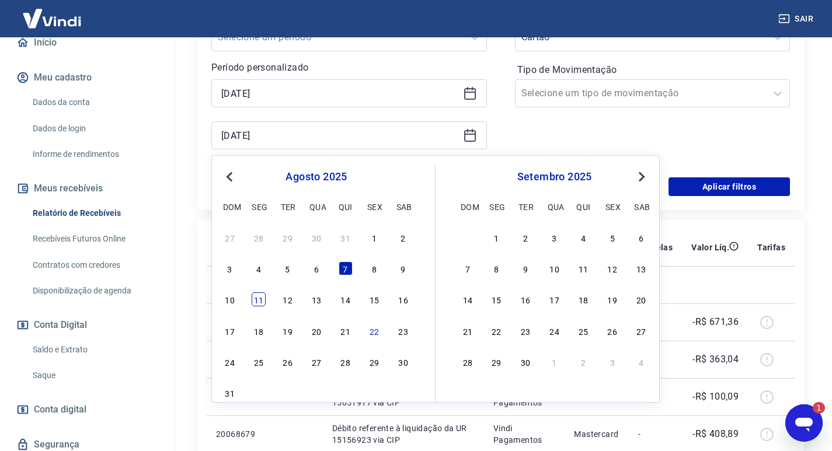
click at [262, 299] on div "11" at bounding box center [259, 300] width 14 height 14
type input "[DATE]"
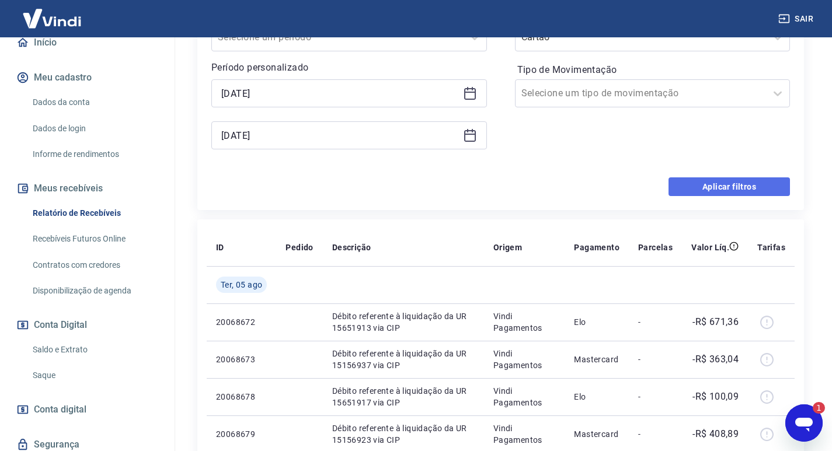
click at [701, 194] on button "Aplicar filtros" at bounding box center [729, 187] width 121 height 19
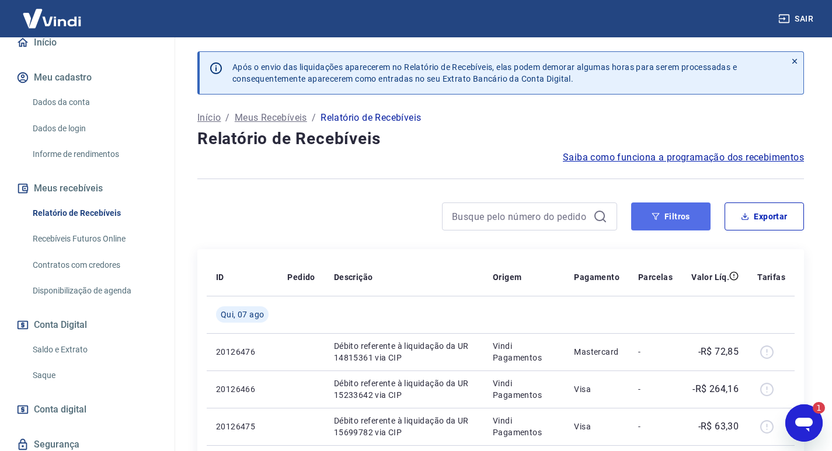
click at [692, 214] on button "Filtros" at bounding box center [670, 217] width 79 height 28
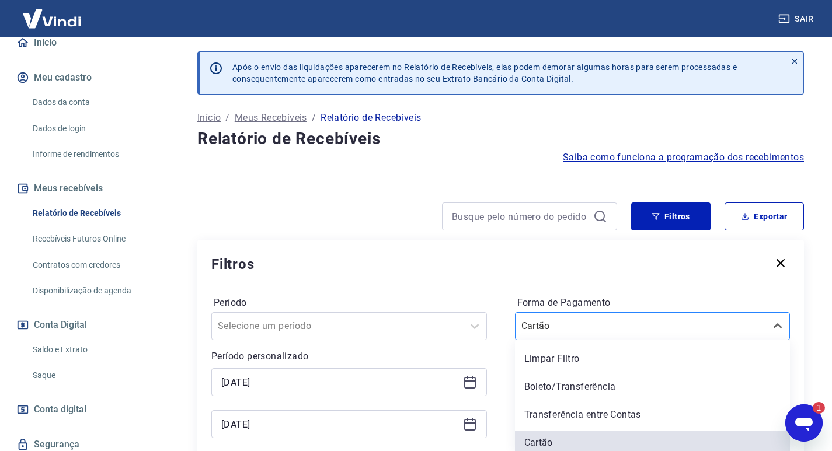
click at [590, 328] on div "option Cartão selected, 4 of 5. 5 results available. Use Up and Down to choose …" at bounding box center [653, 326] width 276 height 28
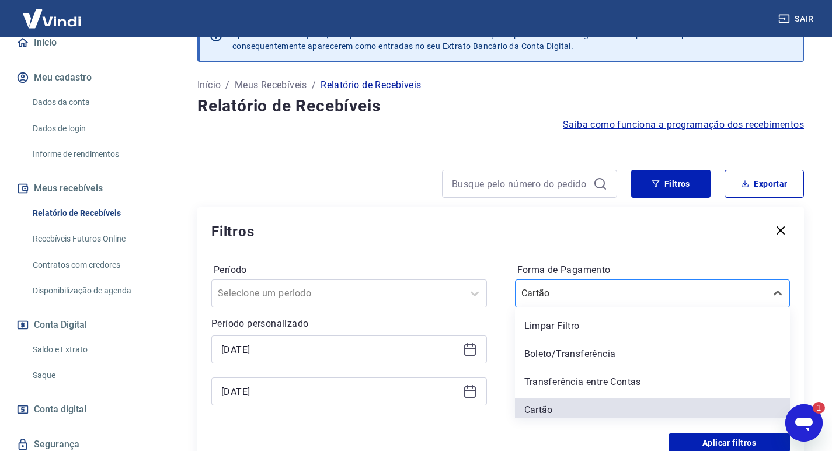
scroll to position [34, 0]
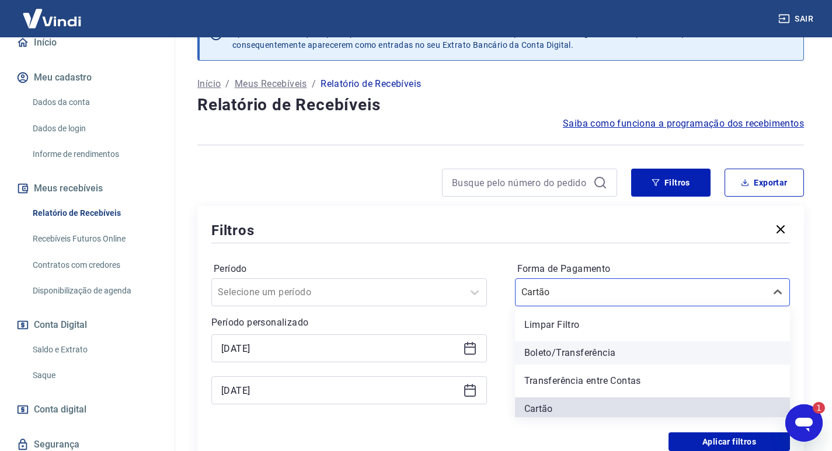
click at [565, 352] on div "Boleto/Transferência" at bounding box center [653, 353] width 276 height 23
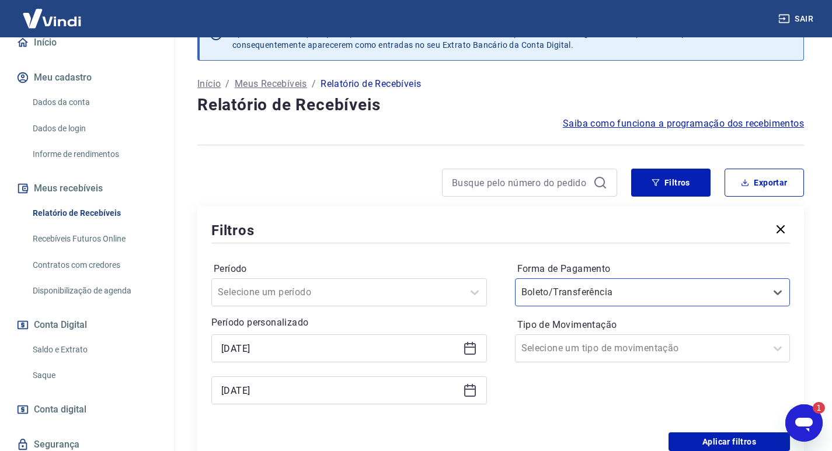
scroll to position [151, 0]
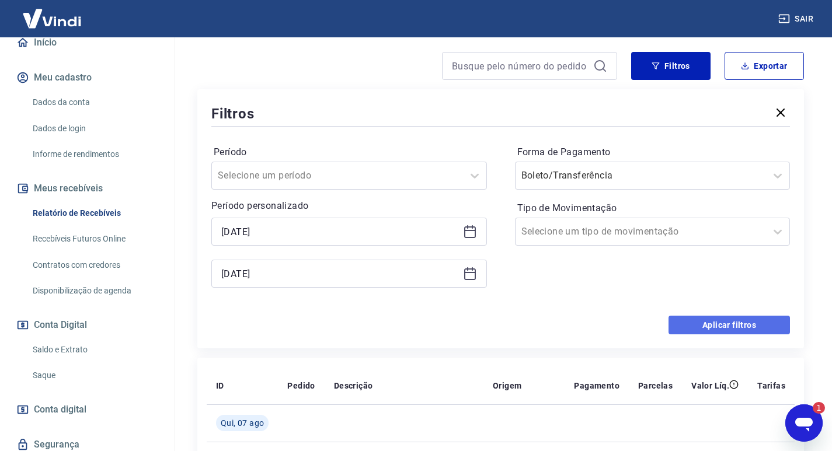
click at [704, 330] on button "Aplicar filtros" at bounding box center [729, 325] width 121 height 19
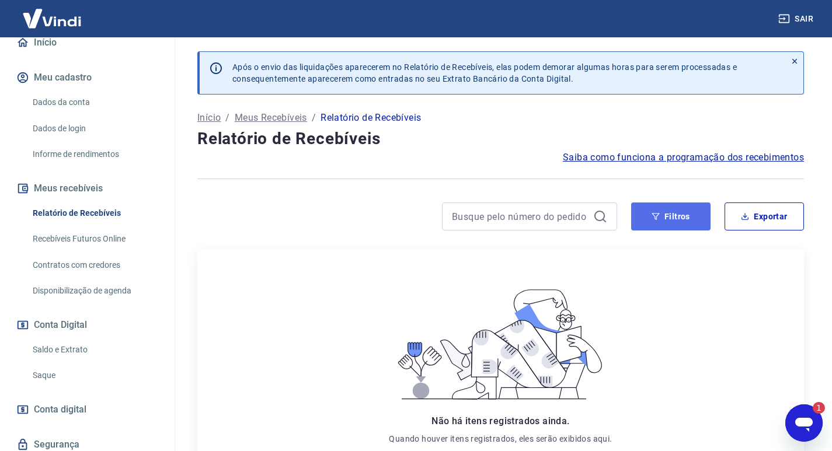
click at [687, 216] on button "Filtros" at bounding box center [670, 217] width 79 height 28
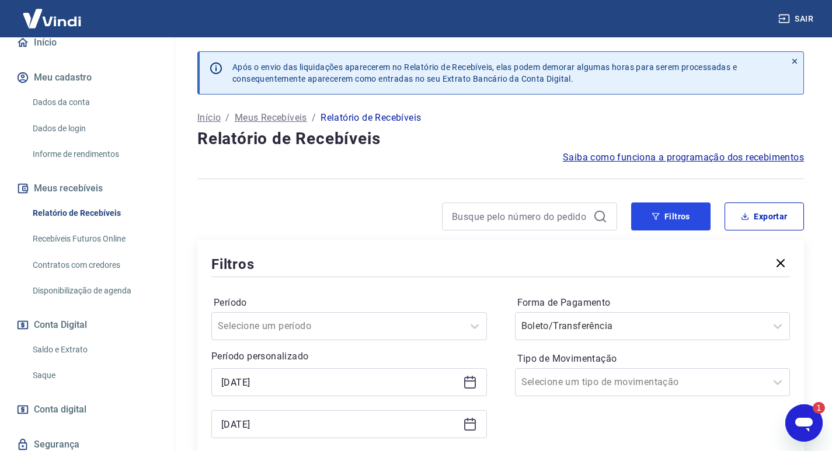
scroll to position [117, 0]
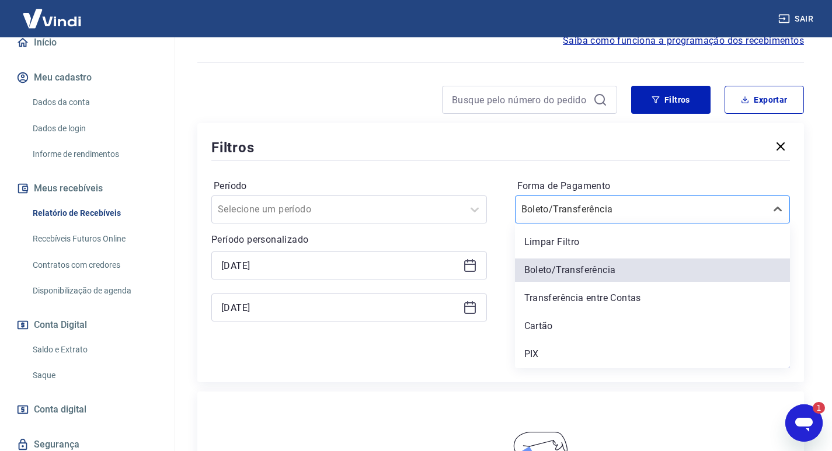
click at [676, 213] on div at bounding box center [640, 209] width 239 height 16
click at [585, 297] on div "Transferência entre Contas" at bounding box center [653, 298] width 276 height 23
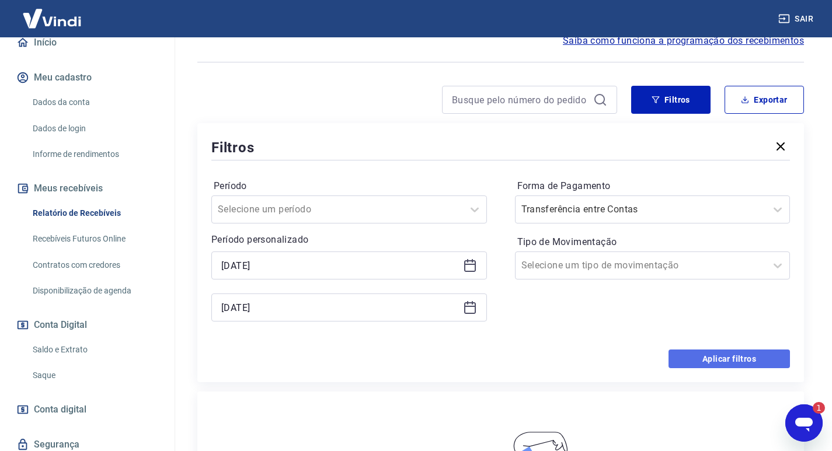
click at [709, 354] on button "Aplicar filtros" at bounding box center [729, 359] width 121 height 19
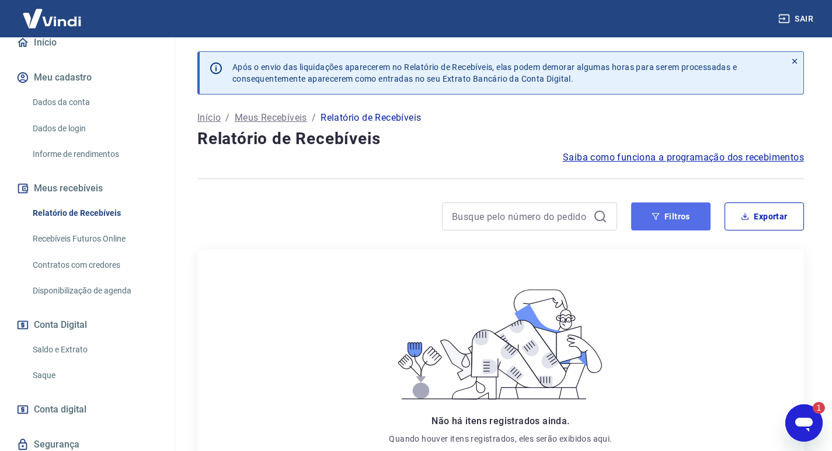
click at [664, 217] on button "Filtros" at bounding box center [670, 217] width 79 height 28
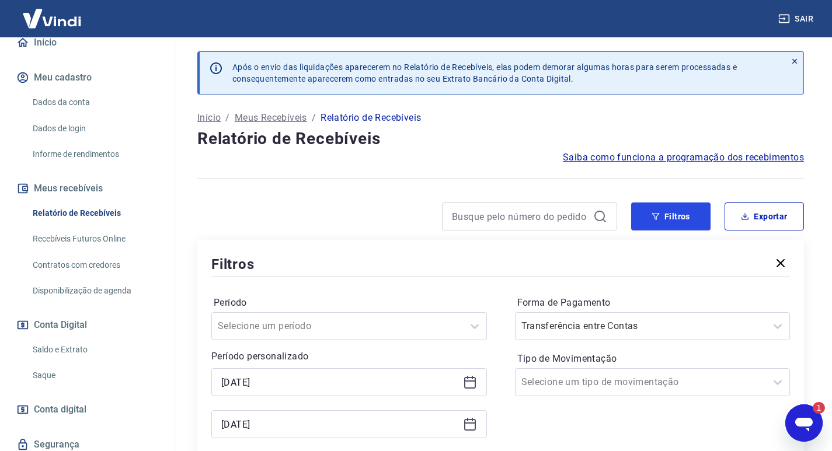
scroll to position [175, 0]
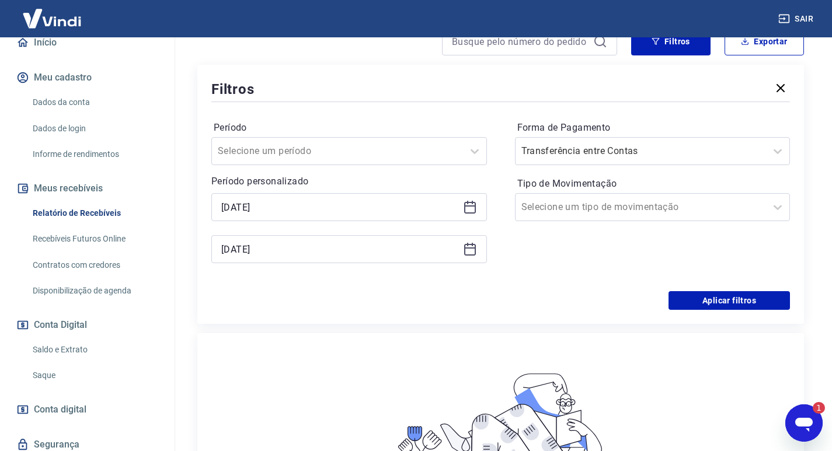
click at [610, 222] on div "Forma de Pagamento Transferência entre Contas Tipo de Movimentação Selecione um…" at bounding box center [653, 198] width 276 height 159
click at [607, 216] on div "Selecione um tipo de movimentação" at bounding box center [641, 207] width 251 height 21
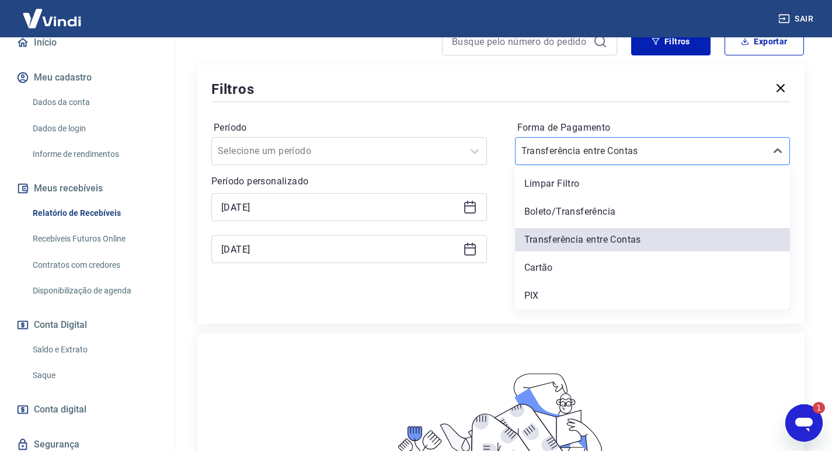
click at [570, 157] on input "Forma de Pagamento" at bounding box center [580, 151] width 118 height 14
click at [550, 271] on div "Cartão" at bounding box center [653, 267] width 276 height 23
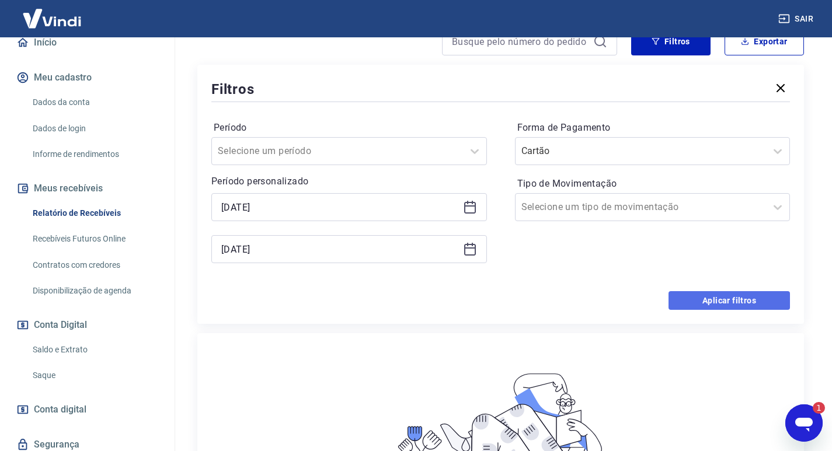
click at [747, 305] on button "Aplicar filtros" at bounding box center [729, 300] width 121 height 19
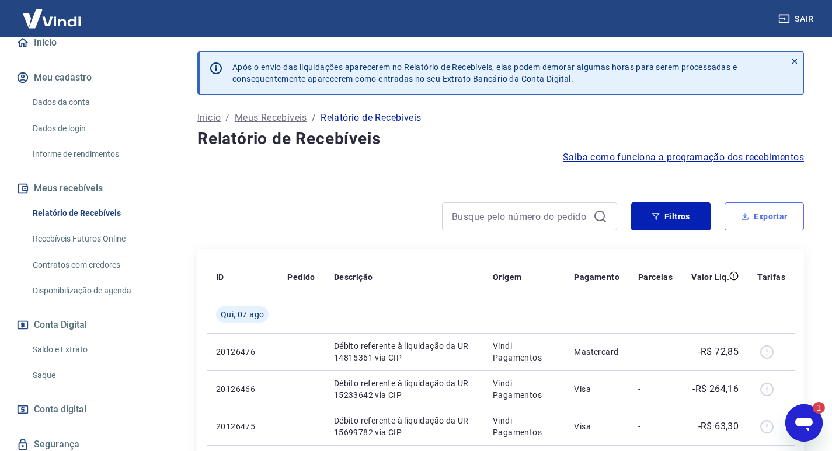
click at [775, 218] on button "Exportar" at bounding box center [764, 217] width 79 height 28
type input "[DATE]"
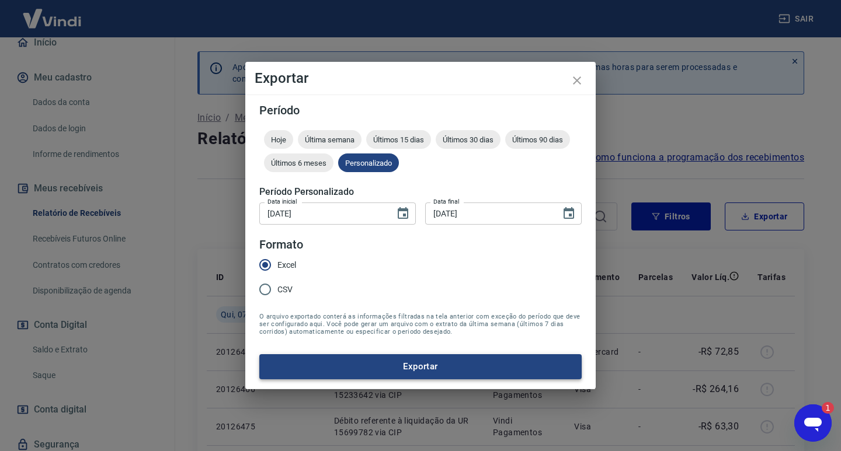
click at [427, 361] on button "Exportar" at bounding box center [420, 366] width 322 height 25
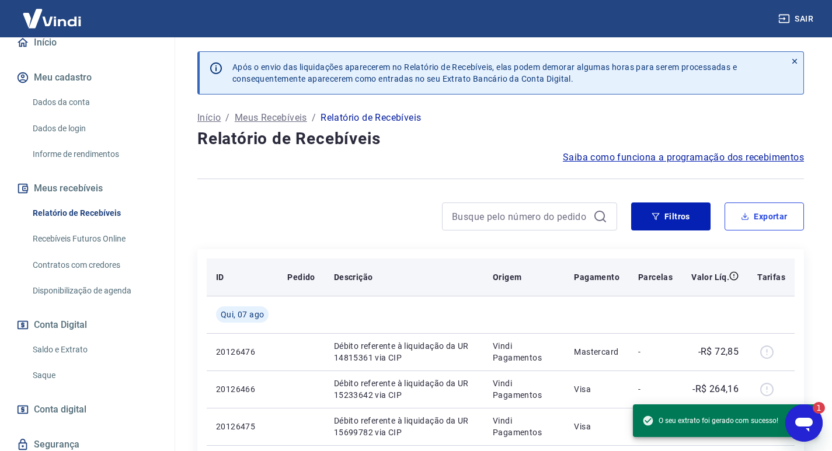
type textarea "x"
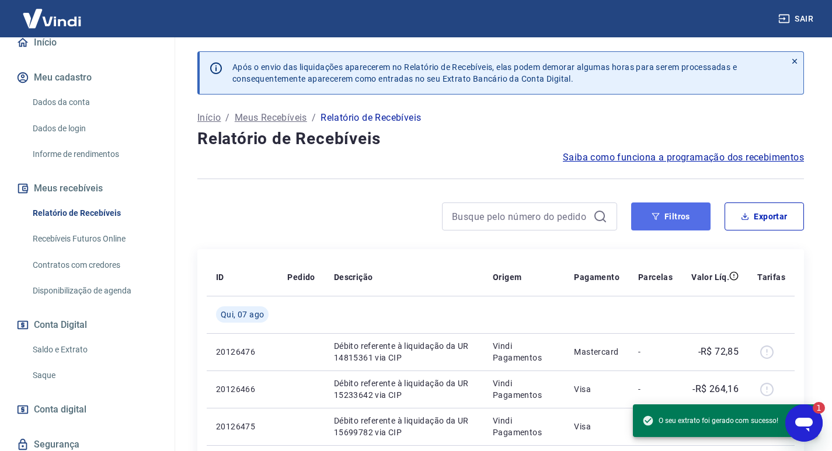
click at [687, 217] on button "Filtros" at bounding box center [670, 217] width 79 height 28
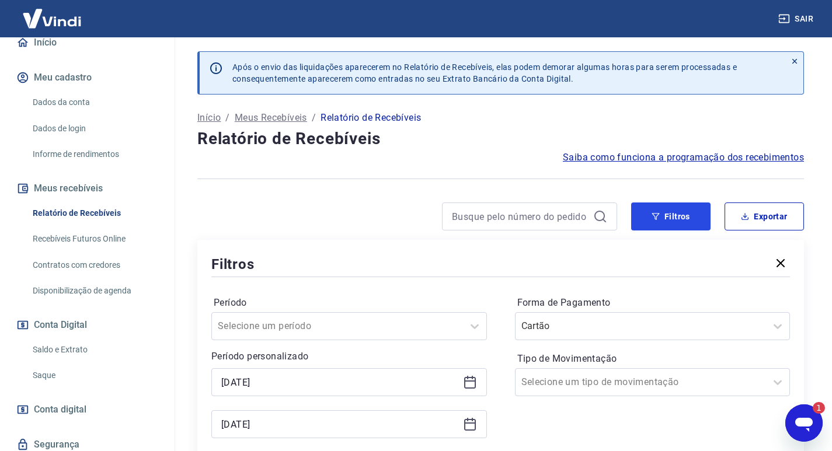
scroll to position [175, 0]
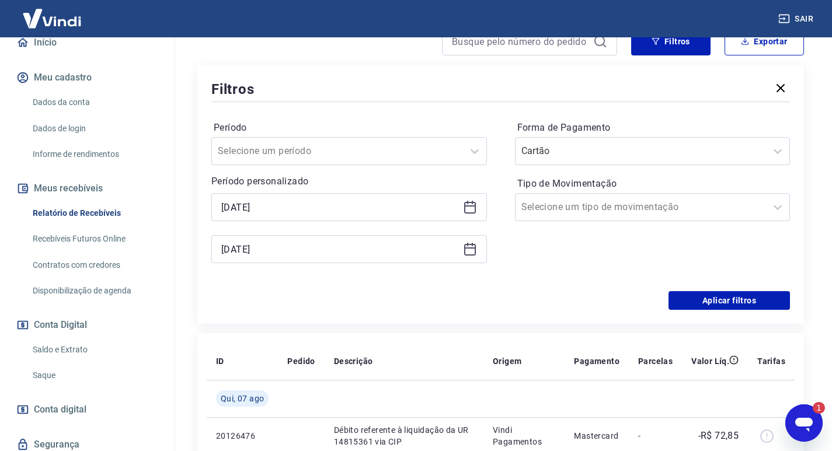
click at [472, 244] on icon at bounding box center [472, 245] width 1 height 4
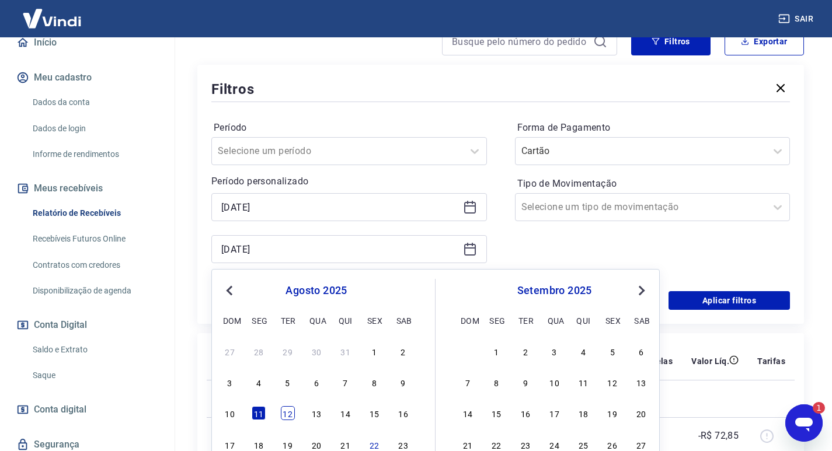
click at [294, 417] on div "12" at bounding box center [288, 413] width 14 height 14
type input "[DATE]"
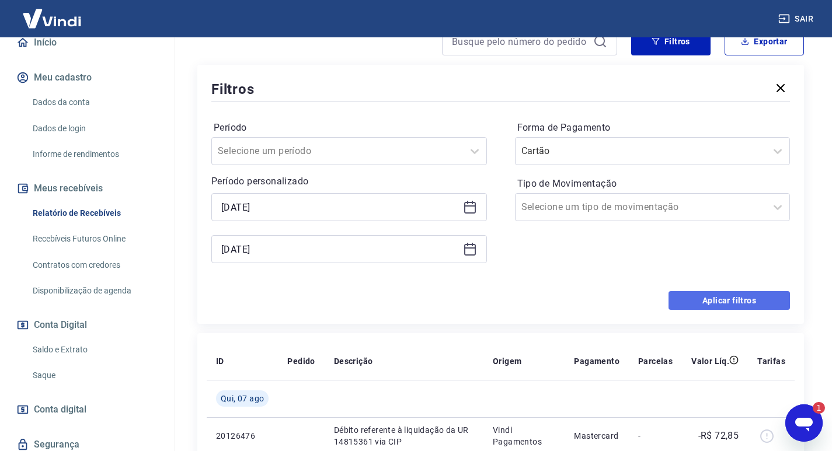
click at [734, 305] on button "Aplicar filtros" at bounding box center [729, 300] width 121 height 19
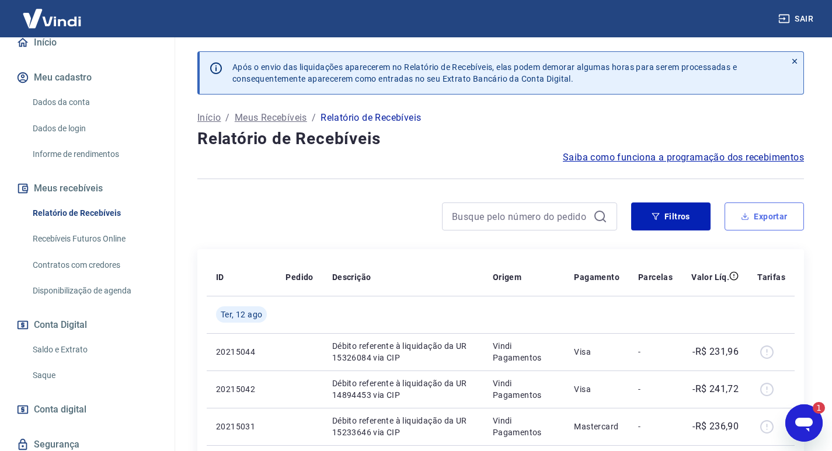
click at [756, 218] on button "Exportar" at bounding box center [764, 217] width 79 height 28
type input "[DATE]"
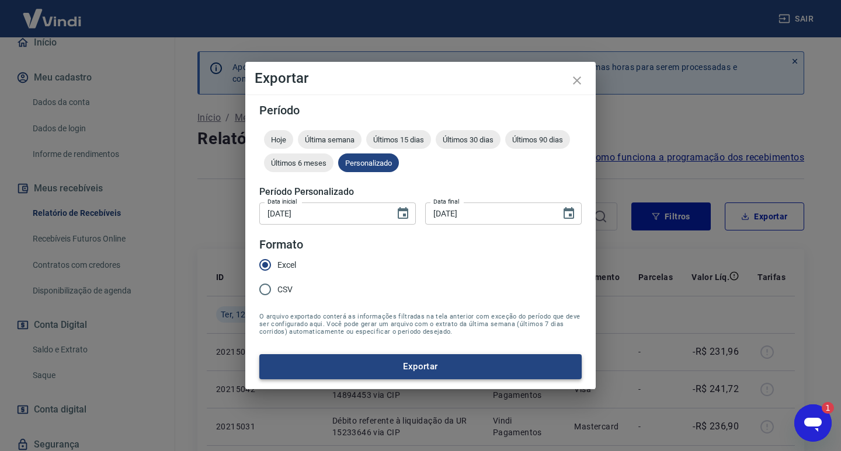
click at [412, 366] on button "Exportar" at bounding box center [420, 366] width 322 height 25
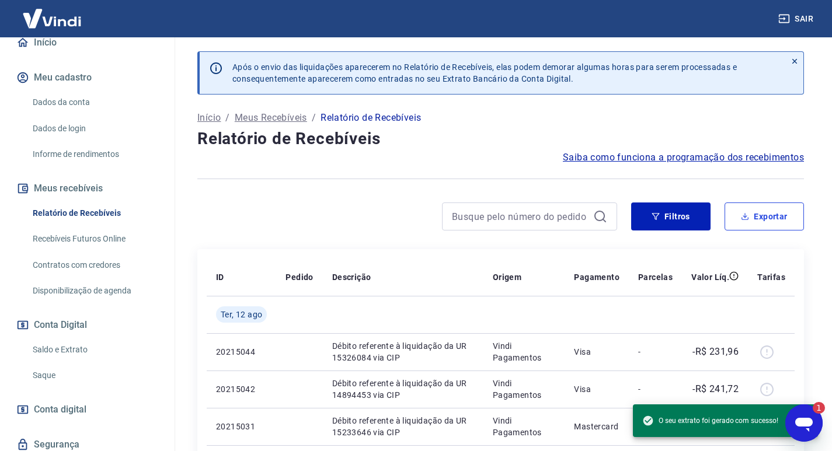
type textarea "x"
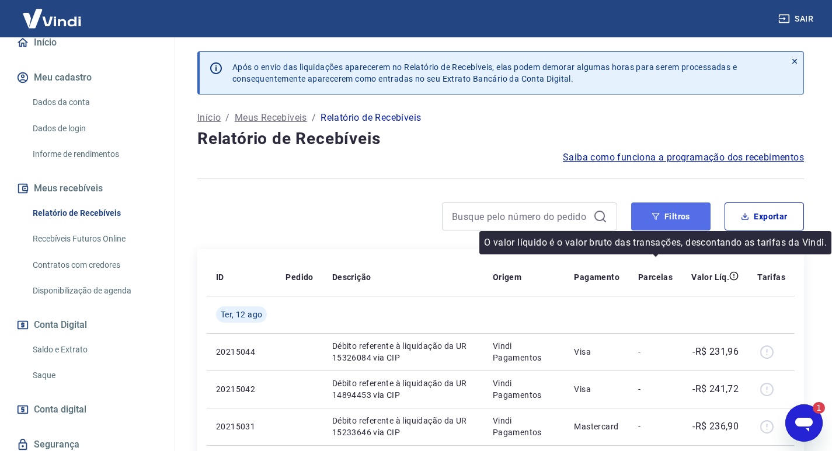
click at [669, 214] on button "Filtros" at bounding box center [670, 217] width 79 height 28
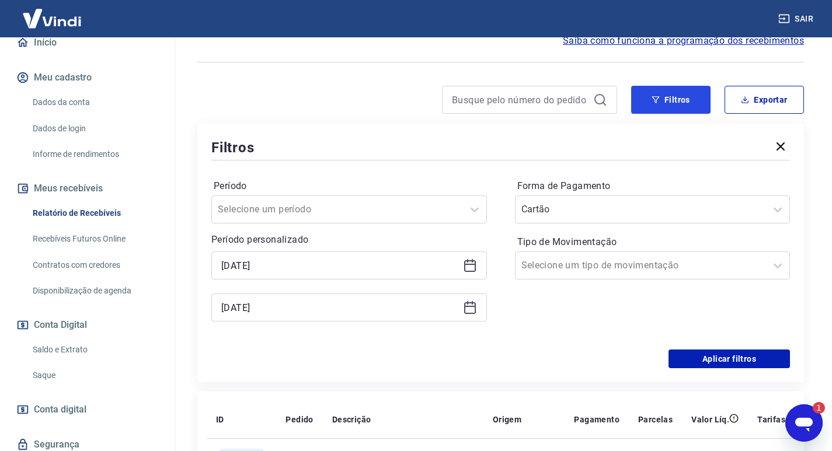
scroll to position [175, 0]
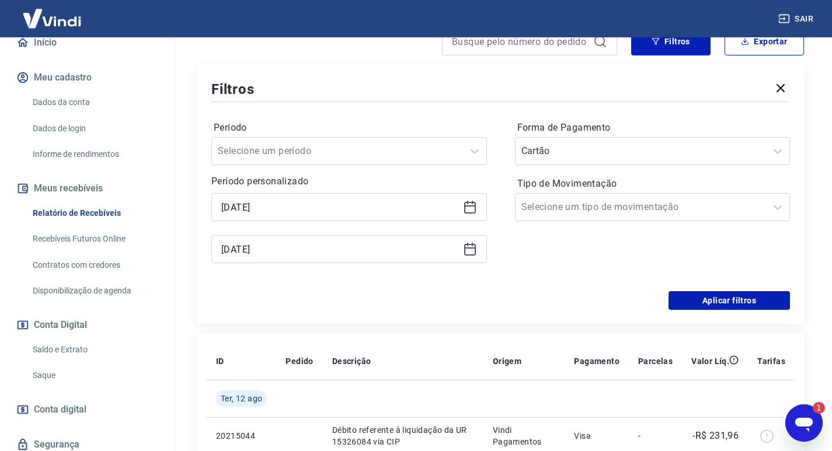
click at [469, 248] on icon at bounding box center [470, 248] width 12 height 1
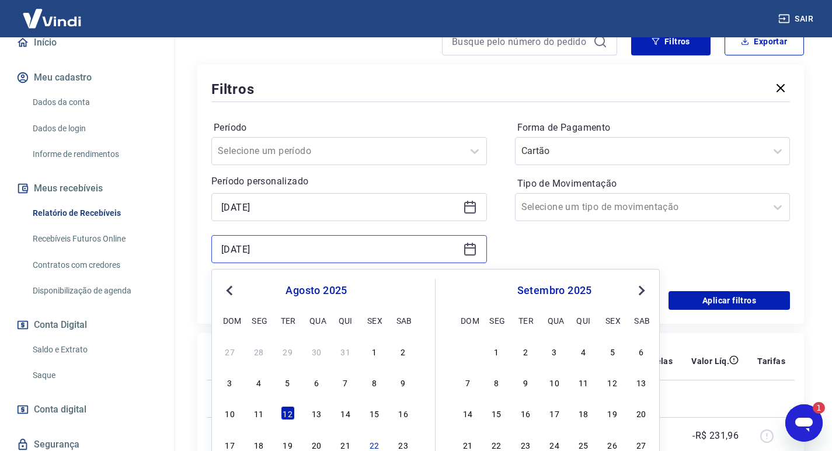
scroll to position [292, 0]
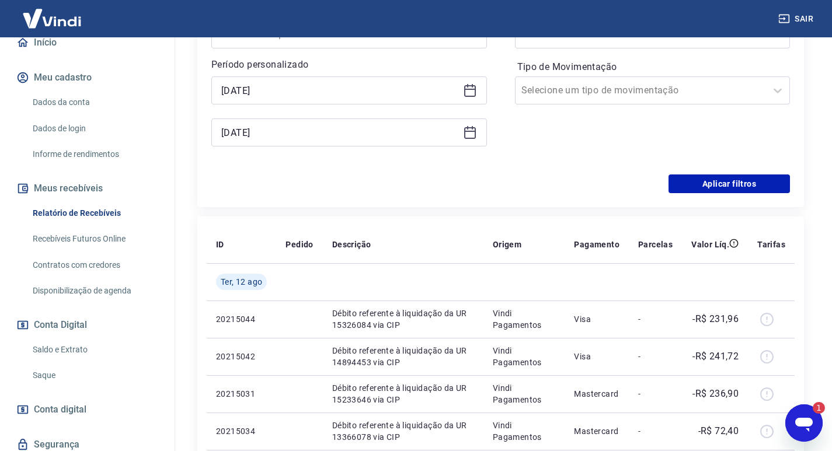
click at [531, 131] on div "Forma de Pagamento Cartão Tipo de Movimentação Selecione um tipo de movimentação" at bounding box center [653, 81] width 276 height 159
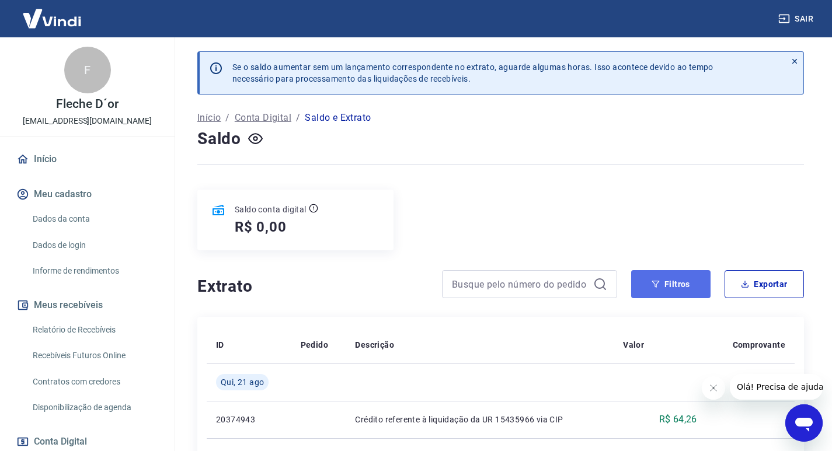
click at [677, 279] on button "Filtros" at bounding box center [670, 284] width 79 height 28
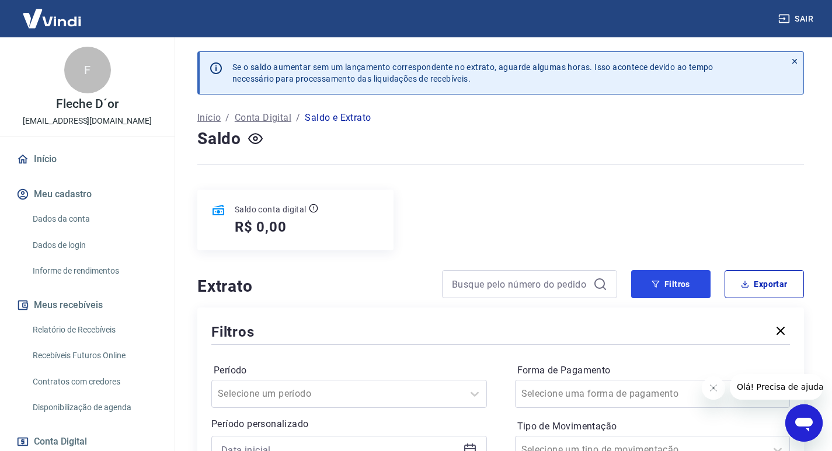
scroll to position [234, 0]
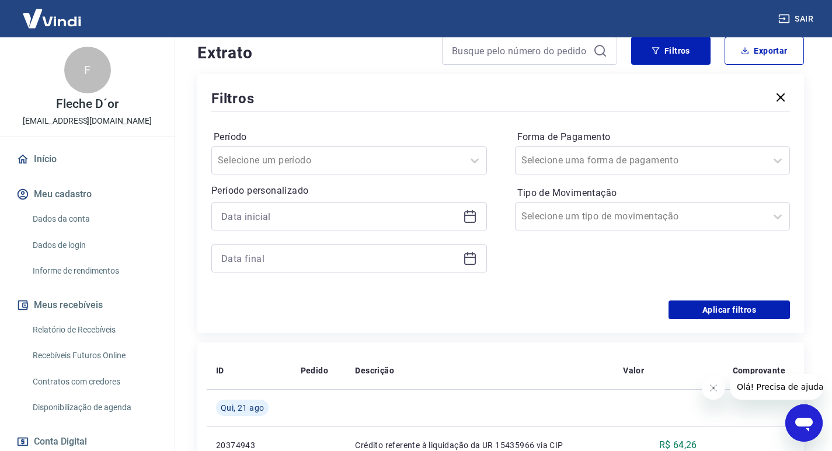
click at [462, 214] on div at bounding box center [349, 217] width 276 height 28
click at [471, 215] on icon at bounding box center [470, 215] width 12 height 1
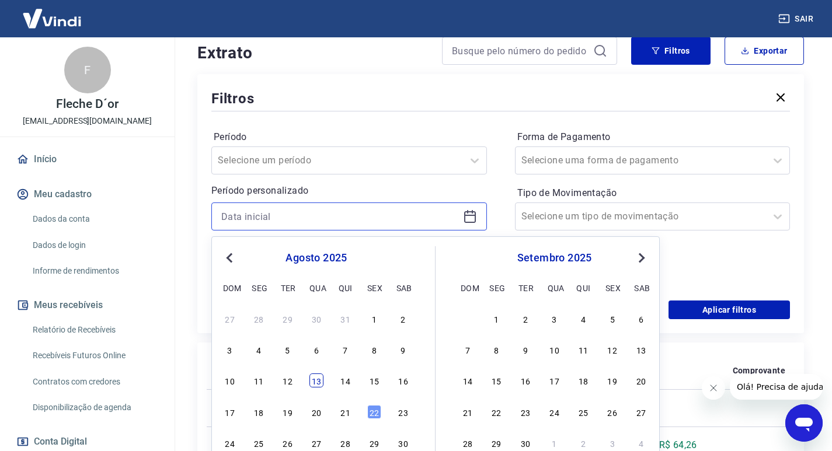
scroll to position [292, 0]
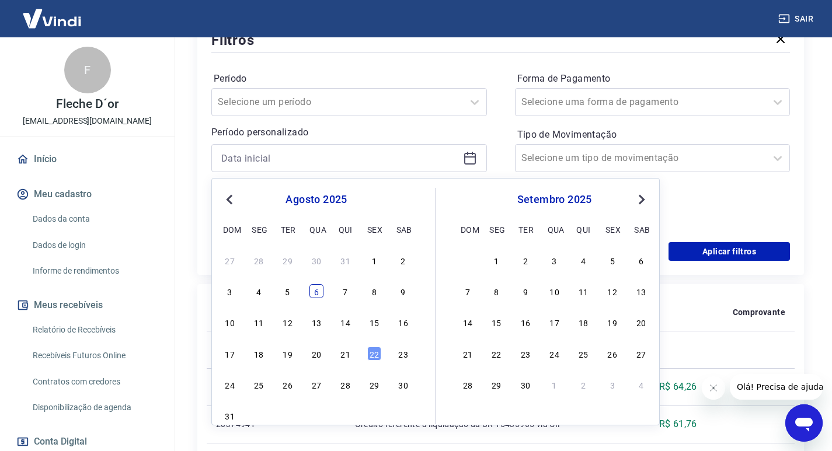
click at [321, 294] on div "6" at bounding box center [316, 291] width 14 height 14
type input "[DATE]"
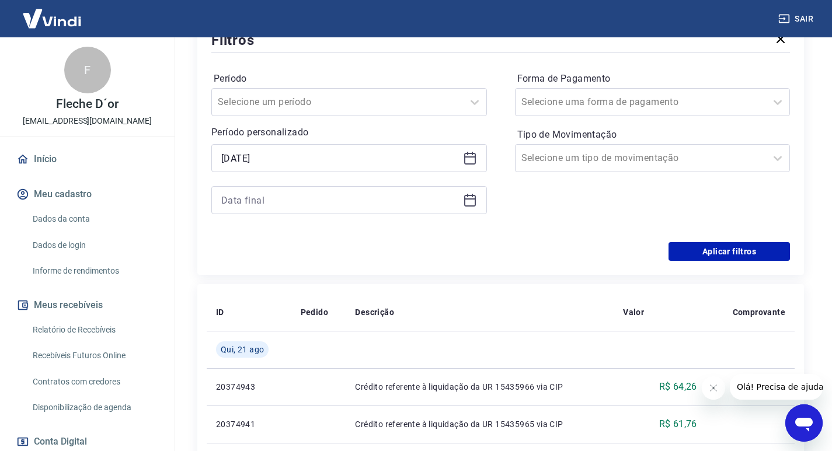
click at [465, 200] on icon at bounding box center [470, 199] width 12 height 1
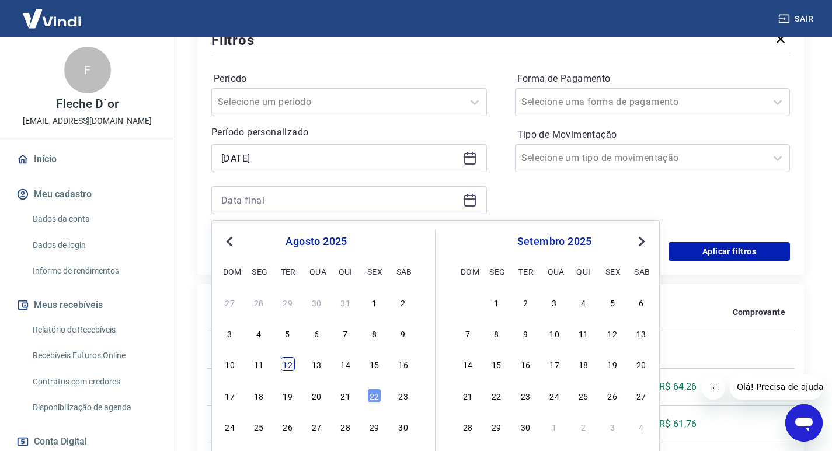
click at [281, 366] on div "12" at bounding box center [288, 364] width 14 height 14
type input "[DATE]"
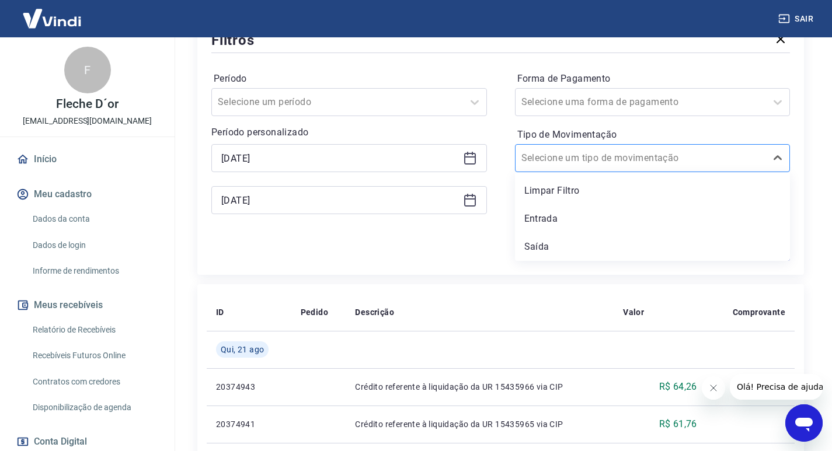
click at [577, 165] on div at bounding box center [640, 158] width 239 height 16
click at [555, 243] on div "Saída" at bounding box center [653, 246] width 276 height 23
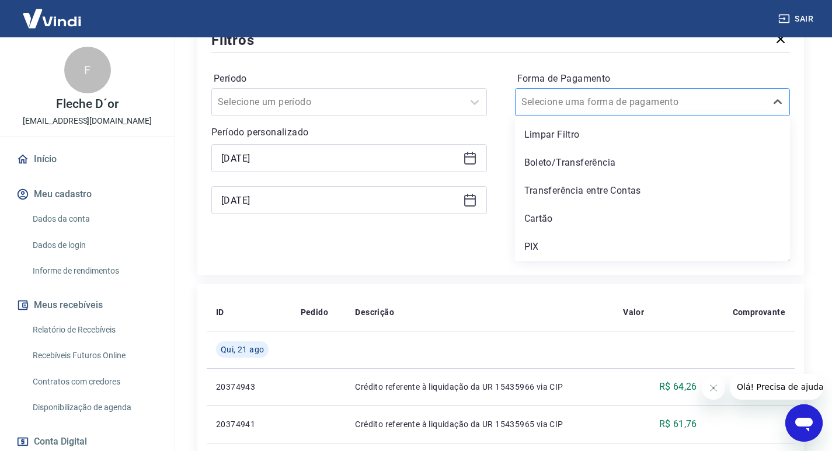
click at [610, 95] on input "Forma de Pagamento" at bounding box center [580, 102] width 118 height 14
click at [554, 214] on div "Cartão" at bounding box center [653, 218] width 276 height 23
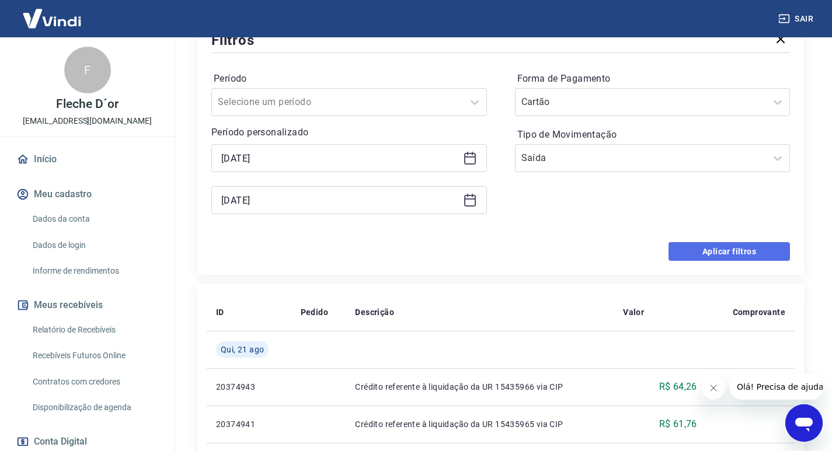
click at [711, 256] on button "Aplicar filtros" at bounding box center [729, 251] width 121 height 19
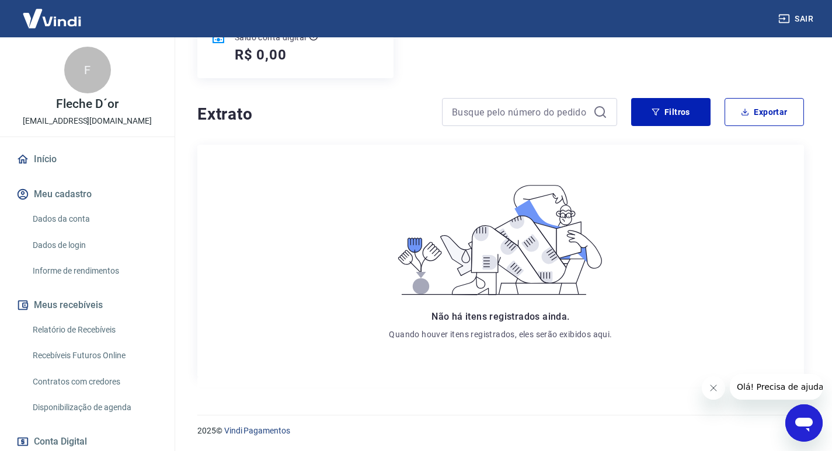
scroll to position [56, 0]
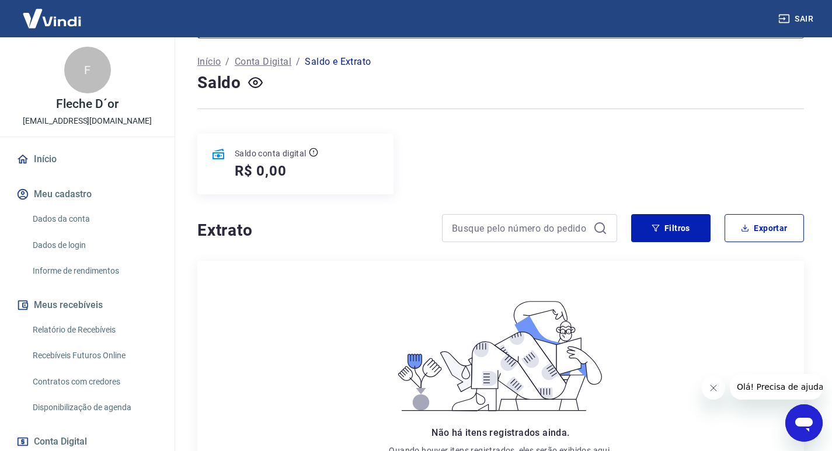
click at [669, 212] on div "Se o saldo aumentar sem um lançamento correspondente no extrato, aguarde alguma…" at bounding box center [500, 249] width 635 height 536
click at [669, 229] on button "Filtros" at bounding box center [670, 228] width 79 height 28
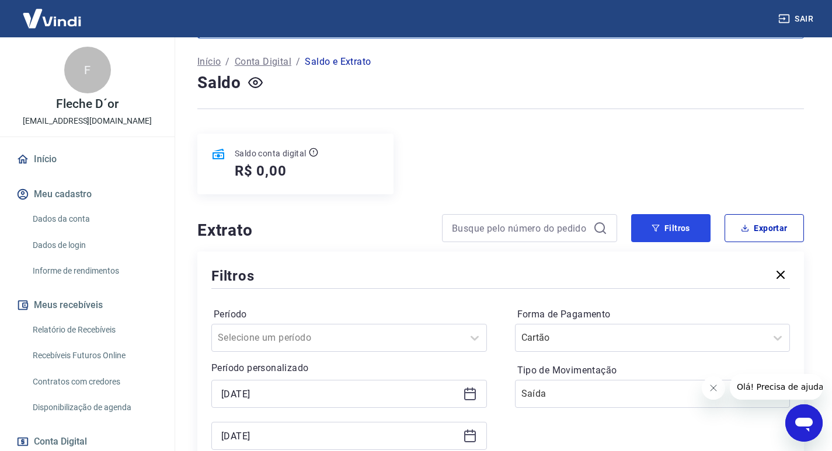
scroll to position [173, 0]
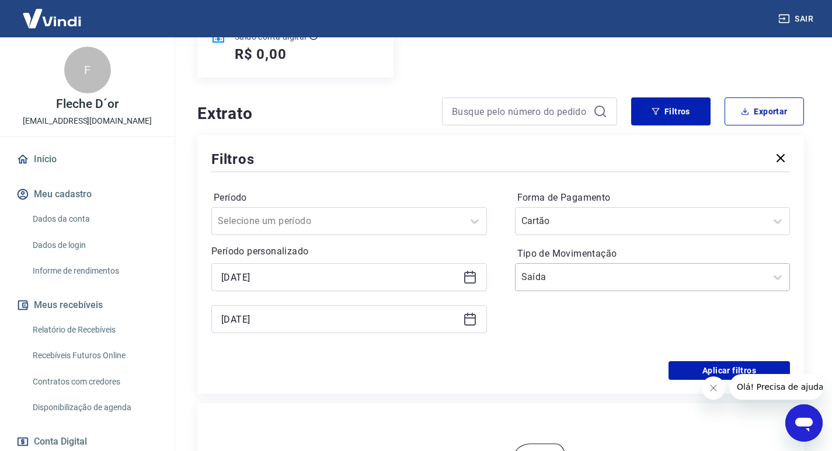
click at [598, 269] on div at bounding box center [640, 277] width 239 height 16
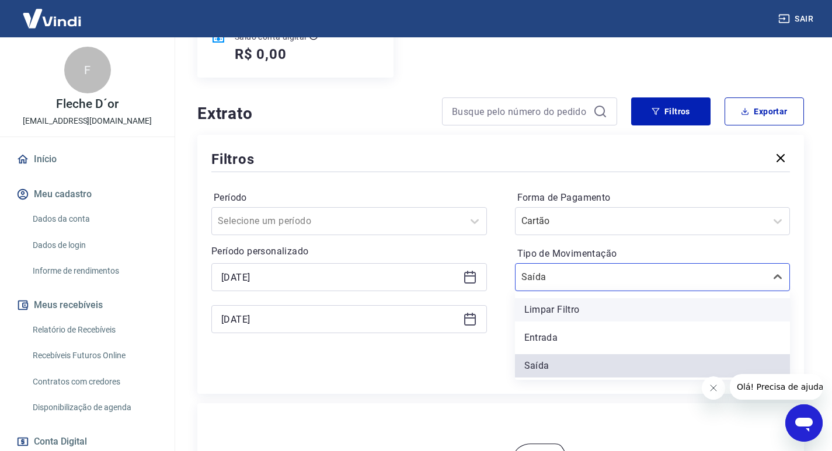
click at [562, 301] on div "Limpar Filtro" at bounding box center [653, 309] width 276 height 23
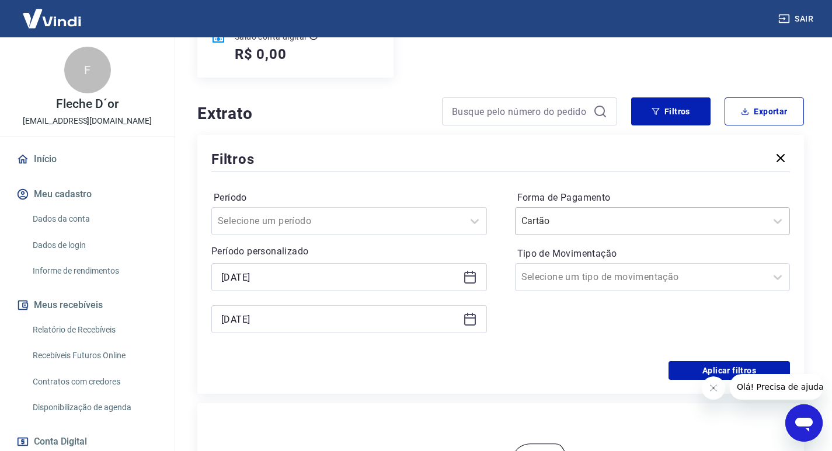
click at [570, 225] on input "Forma de Pagamento" at bounding box center [580, 221] width 118 height 14
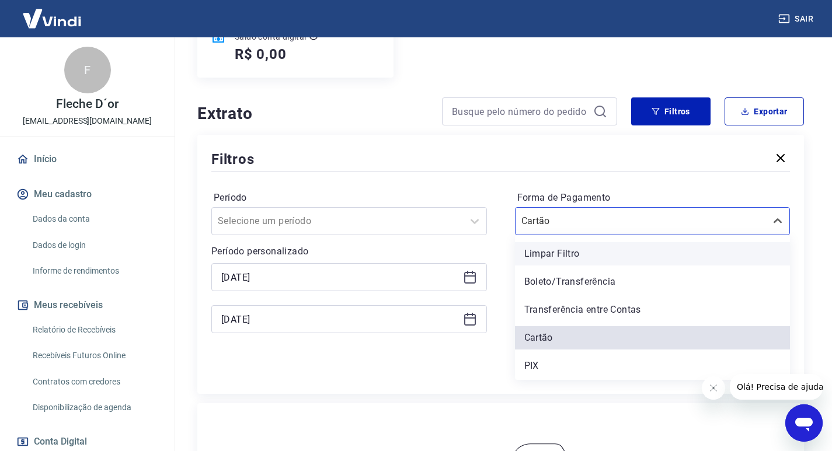
click at [570, 253] on div "Limpar Filtro" at bounding box center [653, 253] width 276 height 23
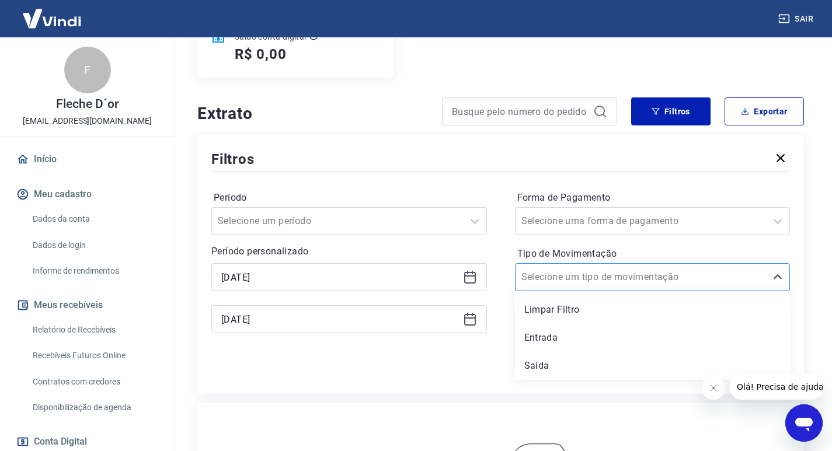
click at [566, 280] on input "Tipo de Movimentação" at bounding box center [580, 277] width 118 height 14
click at [543, 367] on div "Saída" at bounding box center [653, 365] width 276 height 23
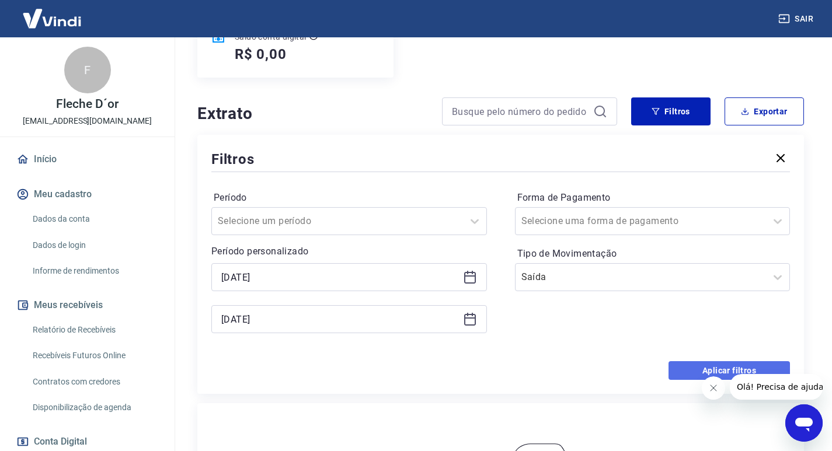
click at [714, 369] on button "Aplicar filtros" at bounding box center [729, 370] width 121 height 19
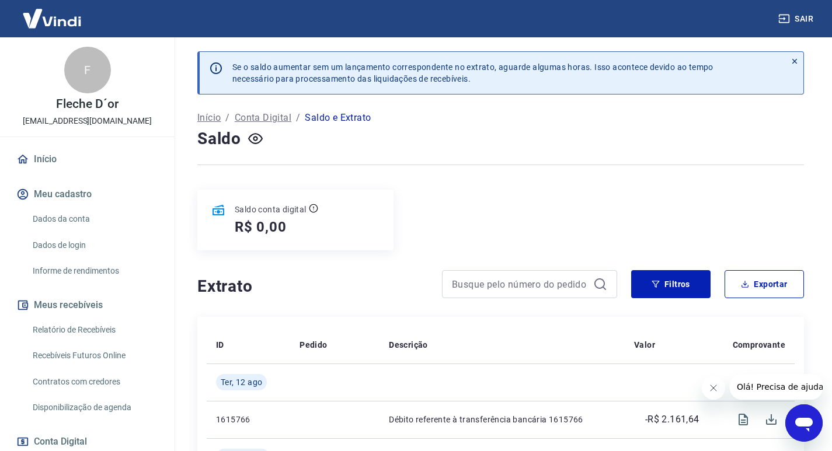
scroll to position [211, 0]
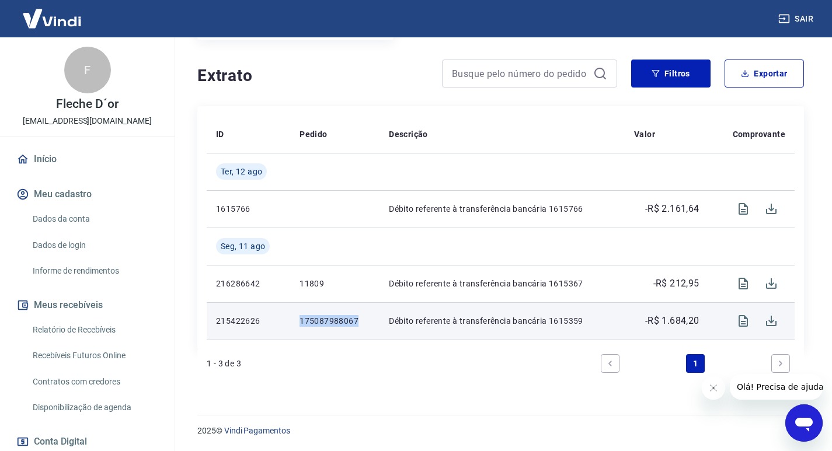
drag, startPoint x: 300, startPoint y: 321, endPoint x: 362, endPoint y: 323, distance: 62.5
click at [362, 323] on td "175087988067" at bounding box center [334, 320] width 89 height 37
copy p "175087988067"
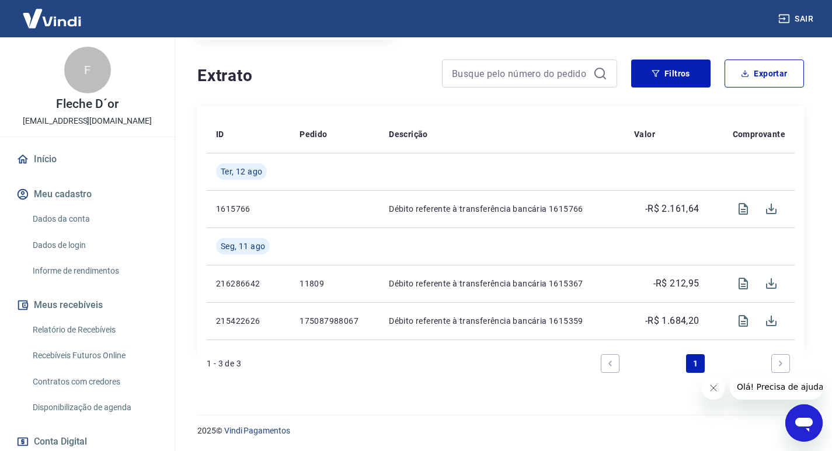
click at [398, 389] on div "Se o saldo aumentar sem um lançamento correspondente no extrato, aguarde alguma…" at bounding box center [500, 114] width 635 height 575
click at [782, 360] on icon "Next page" at bounding box center [781, 364] width 8 height 8
click at [671, 78] on button "Filtros" at bounding box center [670, 74] width 79 height 28
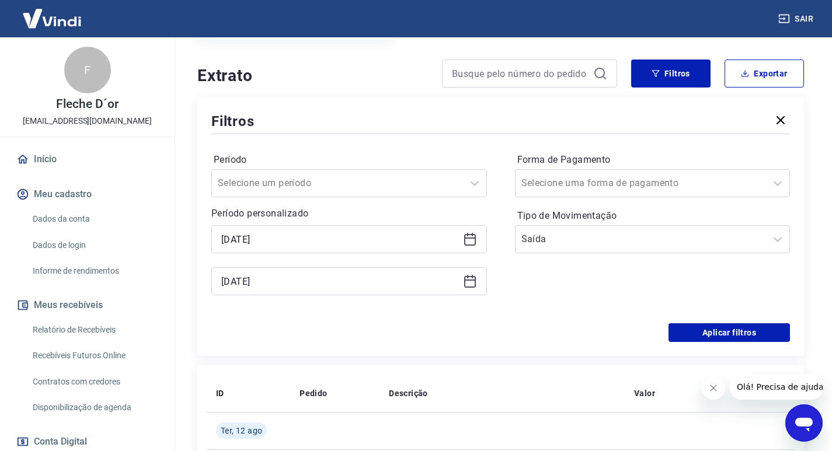
click at [464, 238] on icon at bounding box center [470, 239] width 14 height 14
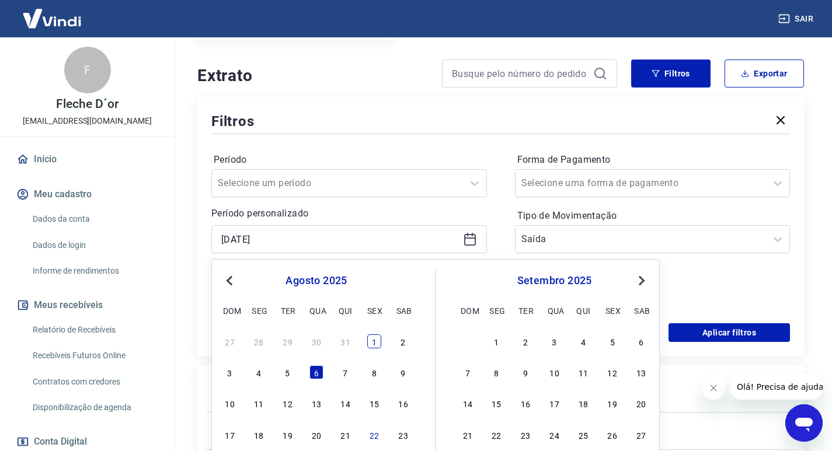
click at [372, 339] on div "1" at bounding box center [374, 342] width 14 height 14
type input "01/08/2025"
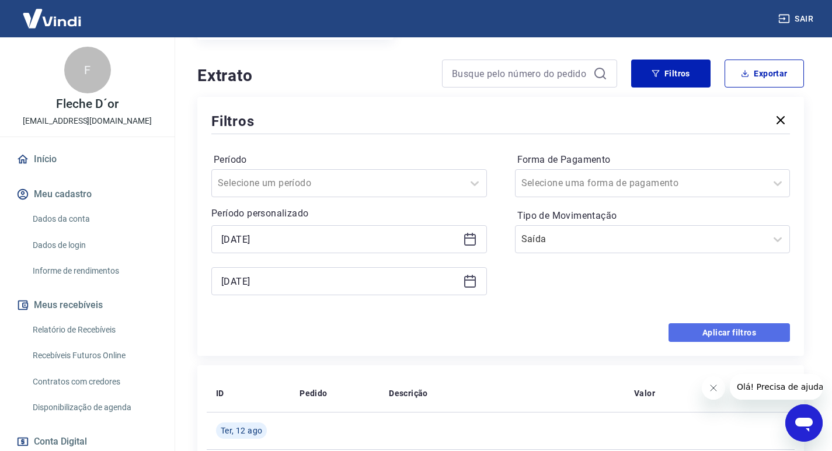
click at [686, 335] on button "Aplicar filtros" at bounding box center [729, 332] width 121 height 19
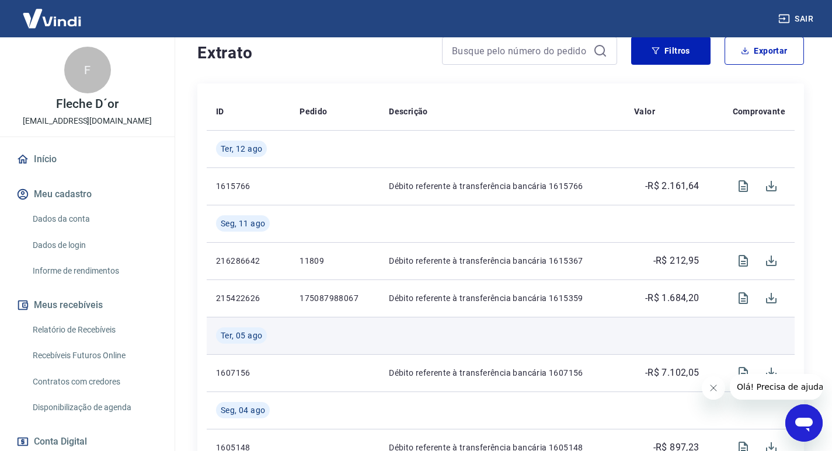
scroll to position [292, 0]
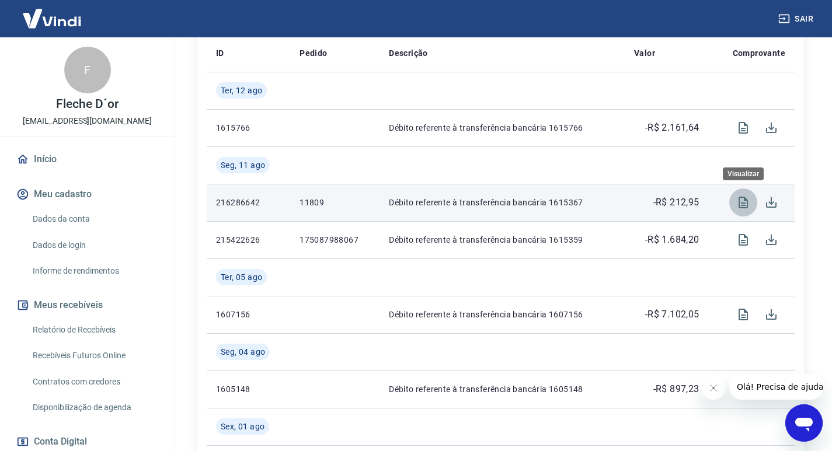
click at [745, 204] on icon "Visualizar" at bounding box center [743, 203] width 14 height 14
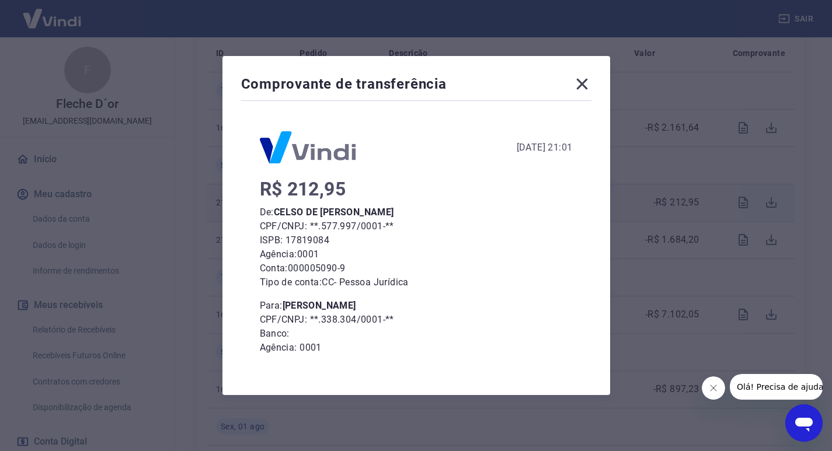
click at [590, 83] on icon at bounding box center [582, 84] width 19 height 19
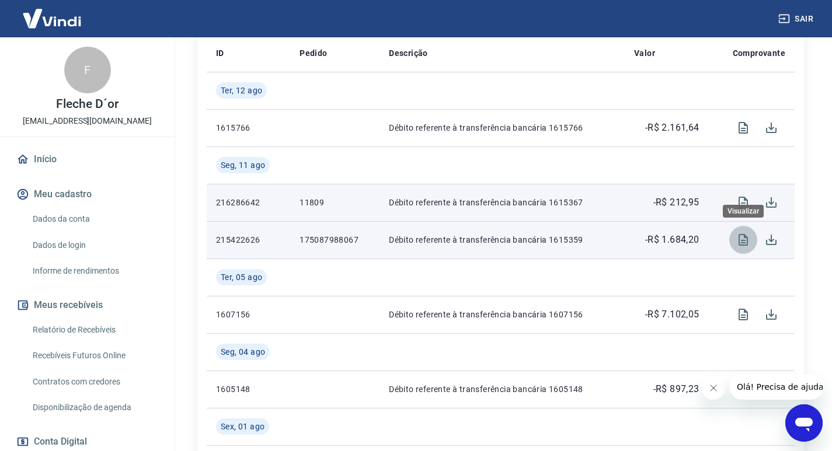
click at [740, 243] on icon "Visualizar" at bounding box center [743, 240] width 14 height 14
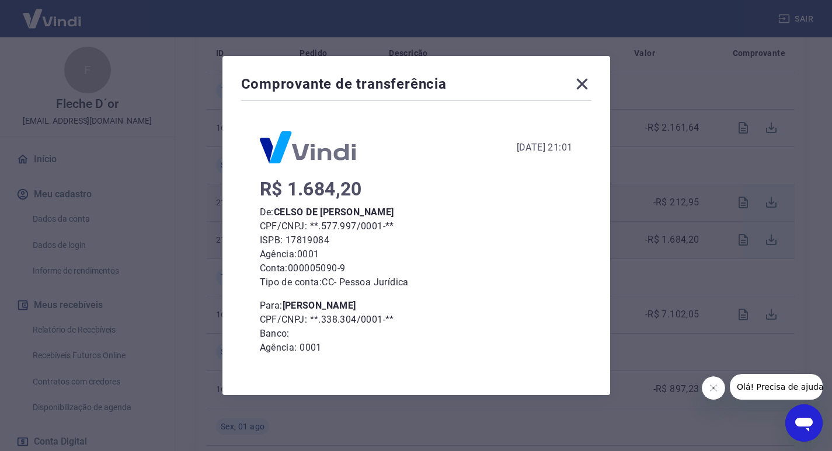
click at [591, 81] on icon at bounding box center [582, 84] width 19 height 19
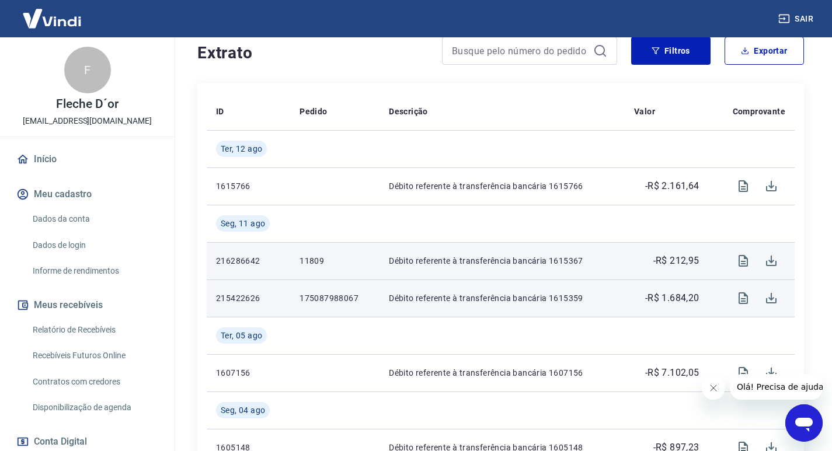
scroll to position [175, 0]
